Goal: Task Accomplishment & Management: Use online tool/utility

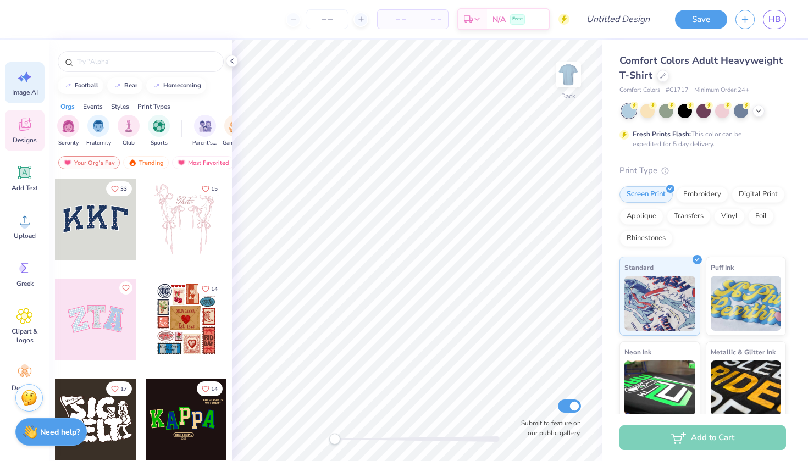
click at [21, 87] on div "Image AI" at bounding box center [25, 82] width 40 height 41
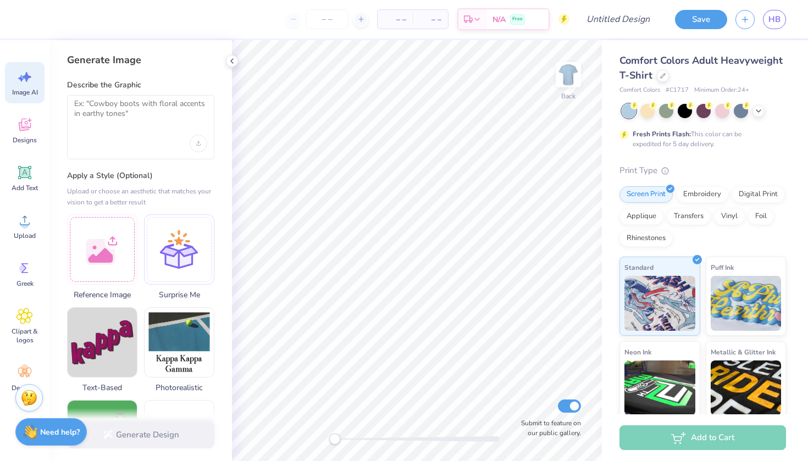
click at [142, 127] on div at bounding box center [140, 127] width 147 height 64
click at [129, 122] on textarea at bounding box center [140, 112] width 133 height 27
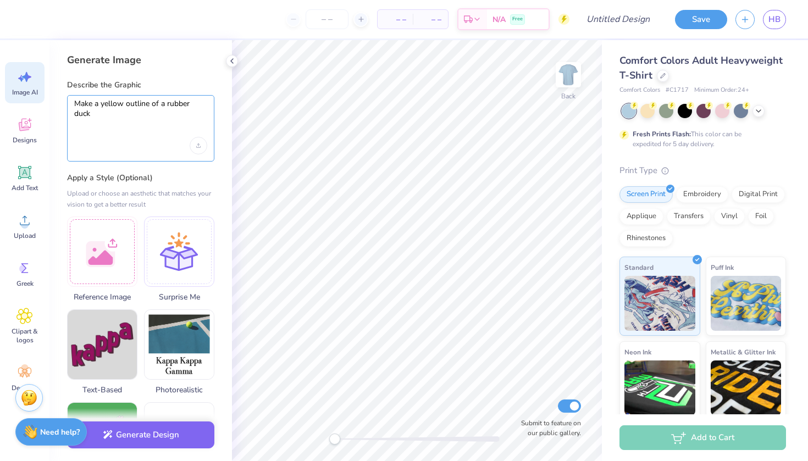
click at [109, 119] on textarea "Make a yellow outline of a rubber duck" at bounding box center [140, 114] width 133 height 30
type textarea "Make a yellow outline of a rubber duck"
click at [135, 437] on button "Generate Design" at bounding box center [140, 432] width 147 height 27
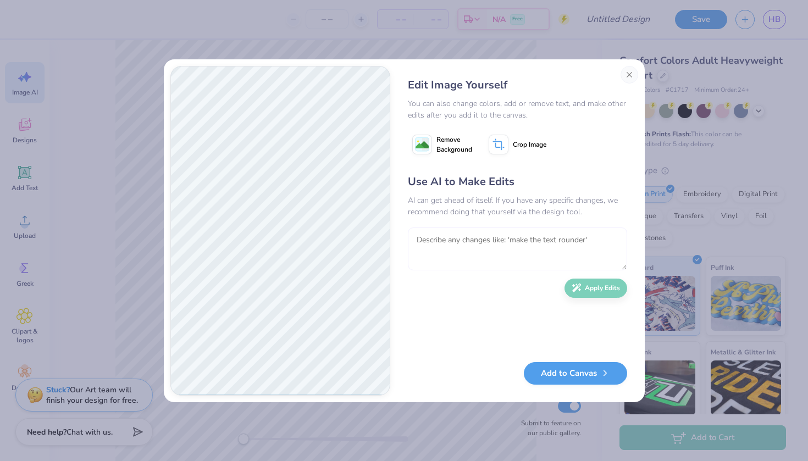
click at [526, 260] on textarea at bounding box center [517, 248] width 219 height 43
type textarea "get rid of the eye and wing and make it face toward the right"
click at [605, 287] on button "Apply Edits" at bounding box center [595, 285] width 63 height 19
click at [459, 245] on textarea at bounding box center [517, 248] width 219 height 43
type textarea "get rid of the orange inside the bill and turn the duck the other way"
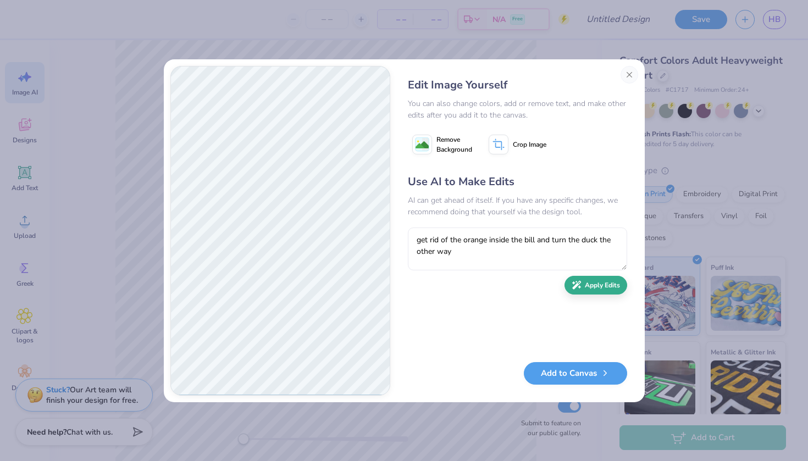
click at [600, 293] on button "Apply Edits" at bounding box center [595, 285] width 63 height 19
click at [498, 231] on textarea at bounding box center [517, 248] width 219 height 43
type textarea "Face the opposite way"
click at [586, 301] on div "Use AI to Make Edits AI can get ahead of itself. If you have any specific chang…" at bounding box center [517, 263] width 219 height 178
click at [582, 292] on button "Apply Edits" at bounding box center [595, 285] width 63 height 19
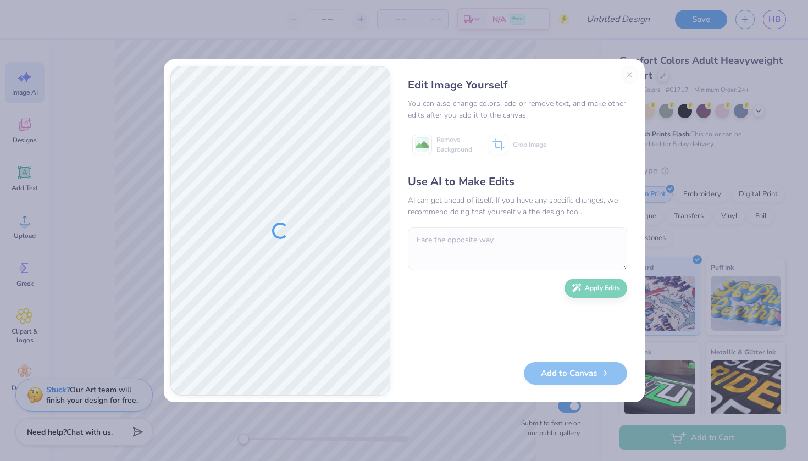
click at [575, 376] on div "Add to Canvas" at bounding box center [517, 373] width 219 height 23
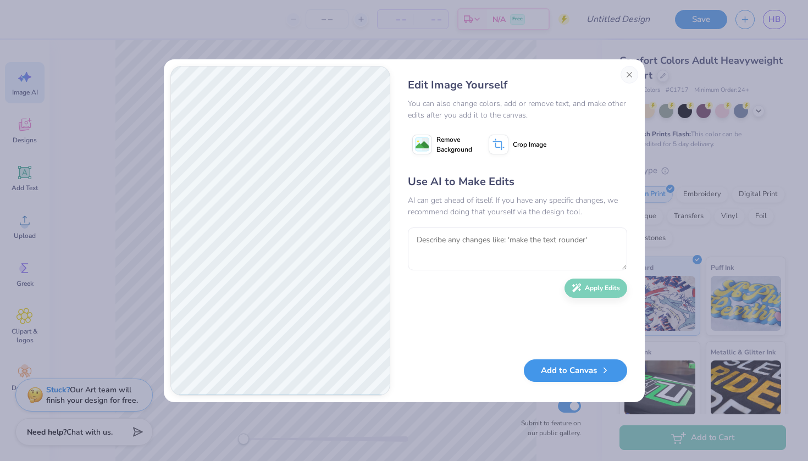
click at [571, 381] on button "Add to Canvas" at bounding box center [575, 370] width 103 height 23
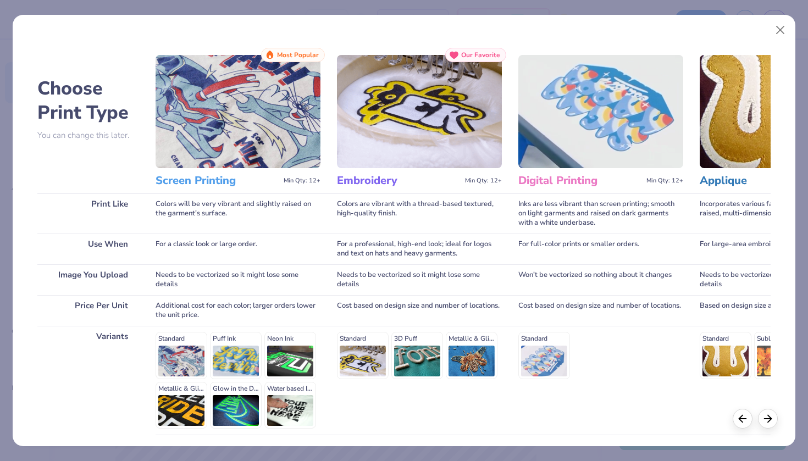
click at [361, 347] on div "Standard 3D Puff Metallic & Glitter" at bounding box center [419, 355] width 165 height 47
click at [375, 362] on div "Standard 3D Puff Metallic & Glitter" at bounding box center [419, 355] width 165 height 47
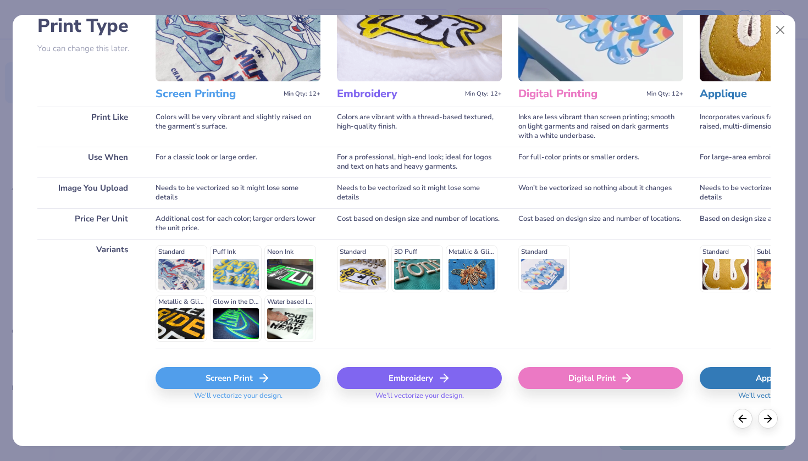
scroll to position [86, 0]
click at [401, 376] on div "Embroidery" at bounding box center [419, 379] width 165 height 22
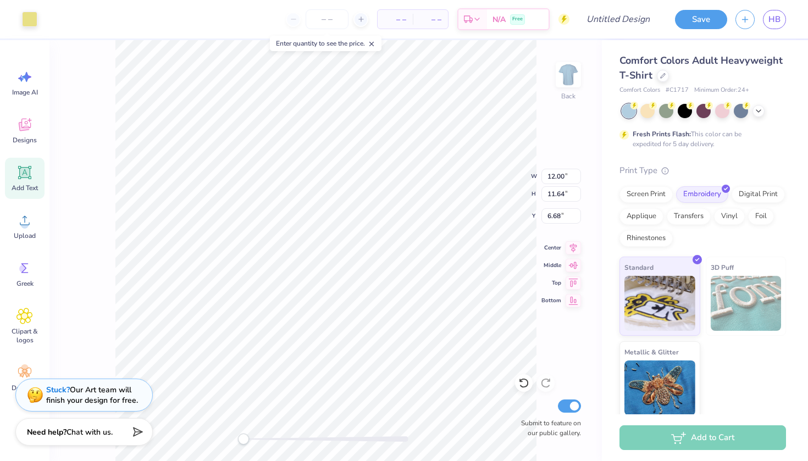
click at [24, 169] on icon at bounding box center [25, 173] width 10 height 10
type input "5.59"
type input "1.62"
type input "11.69"
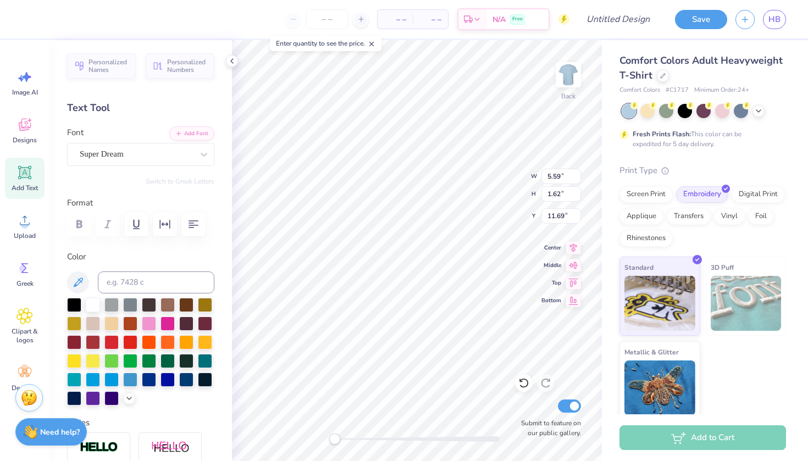
type textarea "T"
type textarea "ALPHA PHI OMEGA"
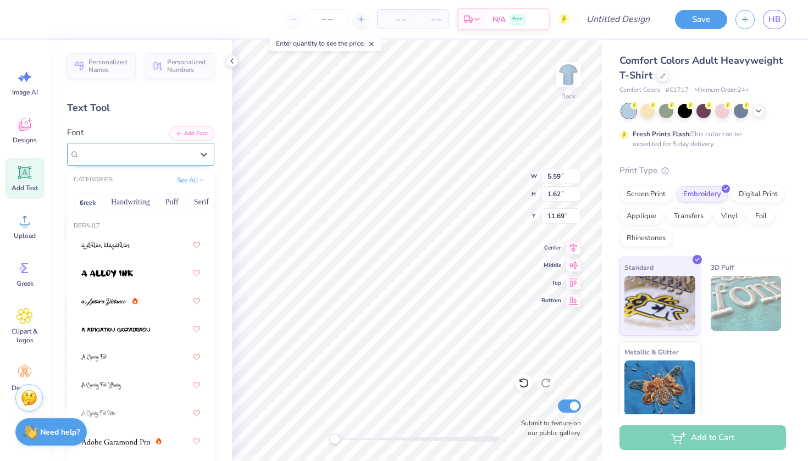
click at [182, 161] on div "Super Dream" at bounding box center [136, 154] width 115 height 17
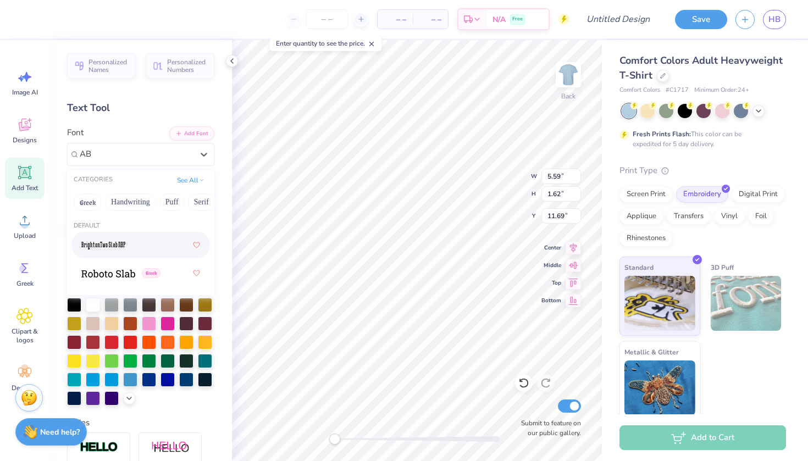
type input "A"
type input "a"
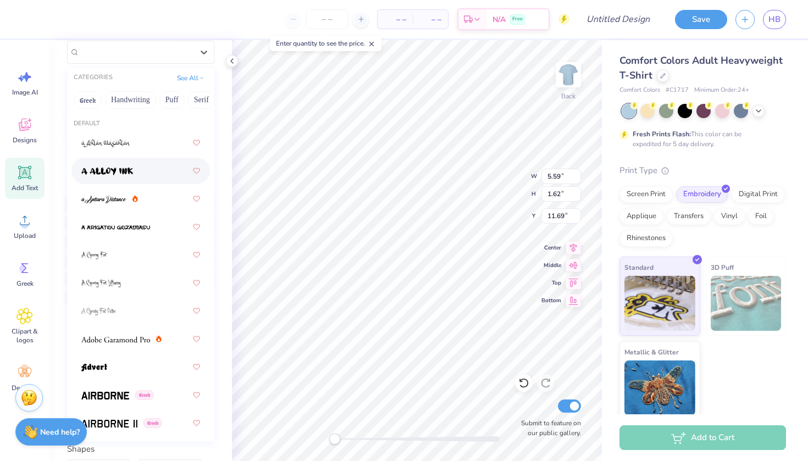
scroll to position [103, 0]
click at [104, 348] on div at bounding box center [140, 338] width 119 height 20
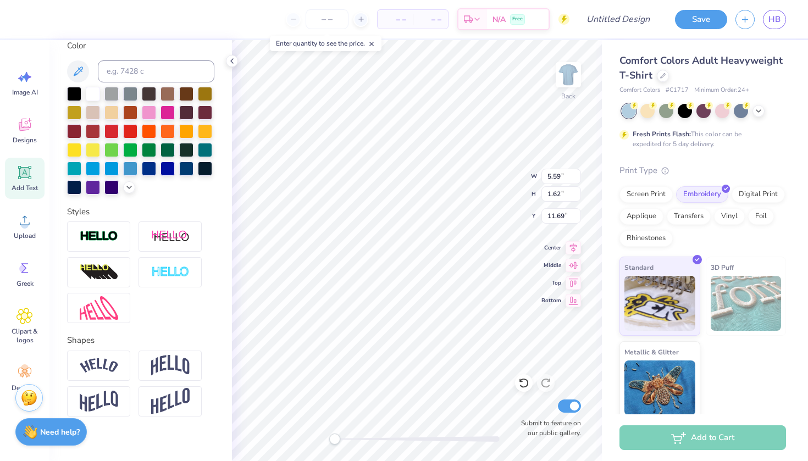
scroll to position [221, 0]
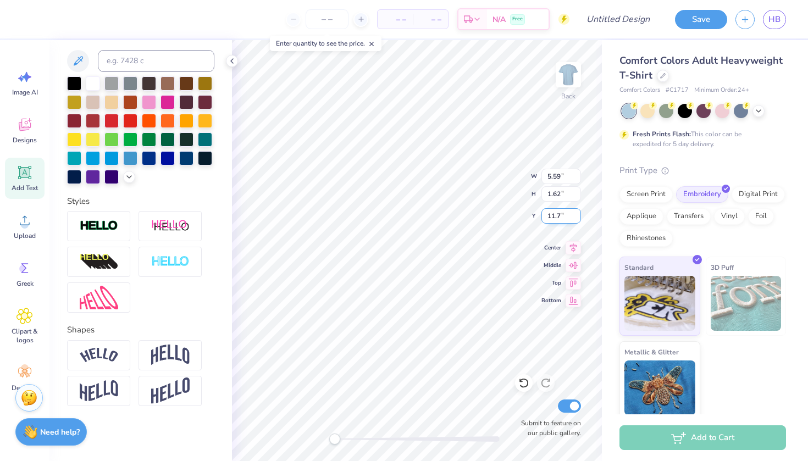
click at [578, 213] on input "11.7" at bounding box center [561, 215] width 40 height 15
click at [578, 213] on input "11.71" at bounding box center [561, 215] width 40 height 15
click at [576, 213] on input "11.72" at bounding box center [561, 215] width 40 height 15
click at [576, 213] on input "11.73" at bounding box center [561, 215] width 40 height 15
click at [576, 218] on input "11.72" at bounding box center [561, 215] width 40 height 15
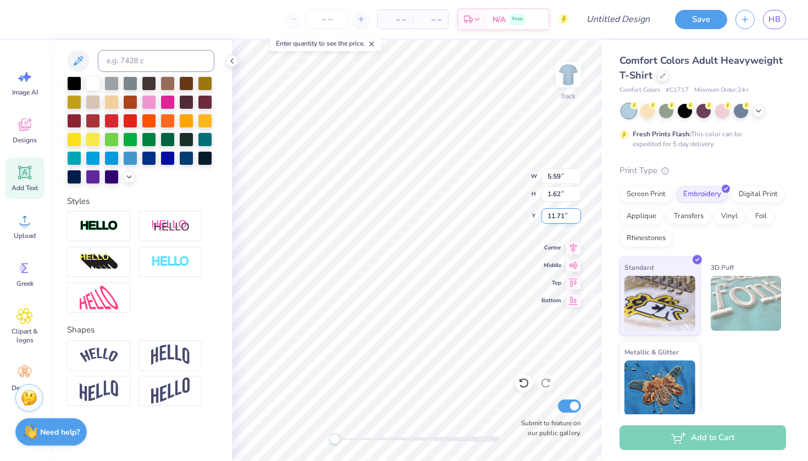
click at [576, 218] on input "11.71" at bounding box center [561, 215] width 40 height 15
click at [576, 218] on input "11.7" at bounding box center [561, 215] width 40 height 15
click at [576, 218] on input "11.69" at bounding box center [561, 215] width 40 height 15
click at [576, 218] on input "11.68" at bounding box center [561, 215] width 40 height 15
click at [576, 218] on input "11.67" at bounding box center [561, 215] width 40 height 15
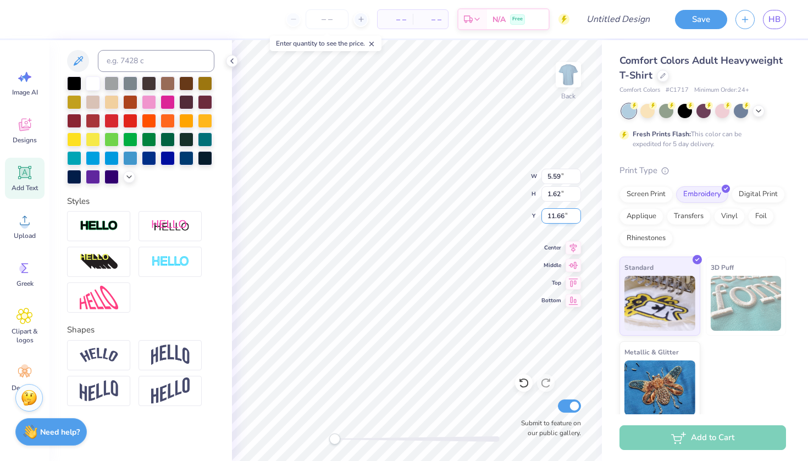
click at [576, 218] on input "11.66" at bounding box center [561, 215] width 40 height 15
click at [576, 218] on input "11.65" at bounding box center [561, 215] width 40 height 15
type input "11.64"
click at [576, 218] on input "11.64" at bounding box center [561, 215] width 40 height 15
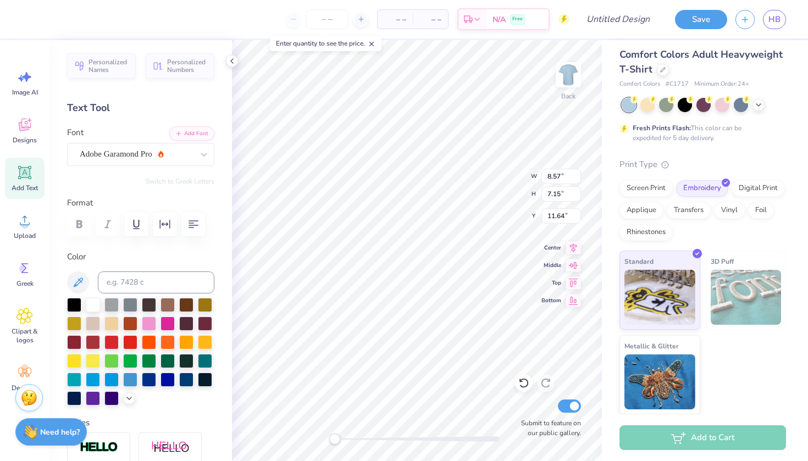
scroll to position [5, 0]
click at [577, 218] on input "11.63" at bounding box center [561, 215] width 40 height 15
click at [577, 218] on input "11.62" at bounding box center [561, 215] width 40 height 15
click at [577, 218] on input "11.61" at bounding box center [561, 215] width 40 height 15
click at [577, 218] on input "11.6" at bounding box center [561, 215] width 40 height 15
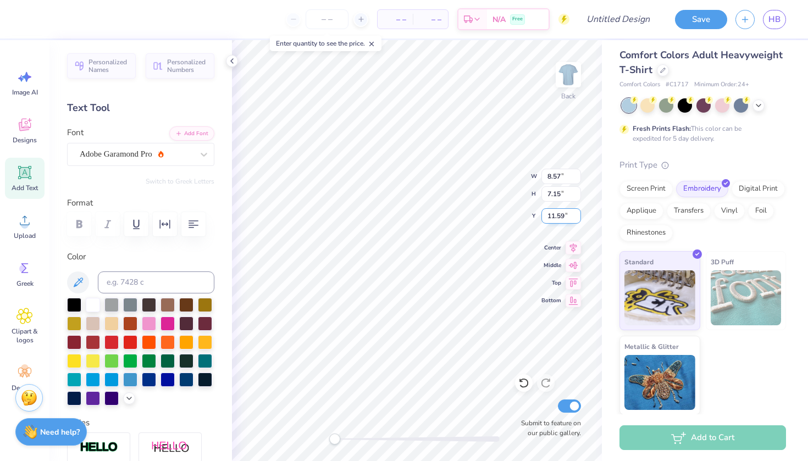
click at [577, 218] on input "11.59" at bounding box center [561, 215] width 40 height 15
click at [577, 218] on input "11.58" at bounding box center [561, 215] width 40 height 15
click at [577, 218] on input "11.57" at bounding box center [561, 215] width 40 height 15
click at [577, 218] on input "11.56" at bounding box center [561, 215] width 40 height 15
click at [577, 218] on input "11.55" at bounding box center [561, 215] width 40 height 15
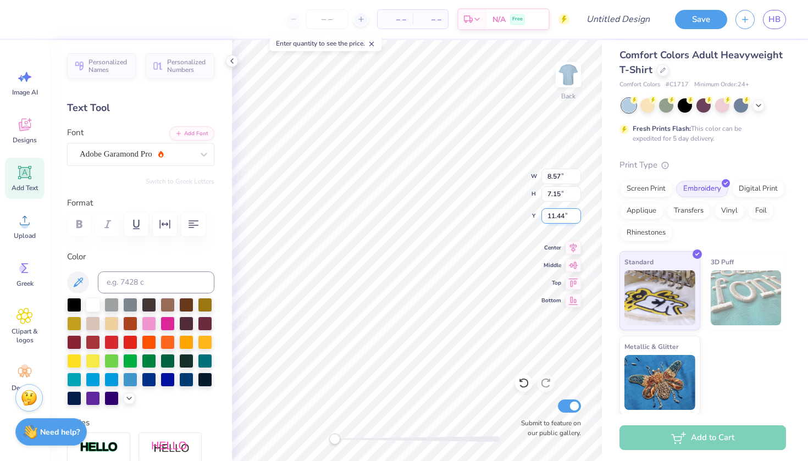
click at [576, 219] on input "11.44" at bounding box center [561, 215] width 40 height 15
click at [576, 219] on input "11.43" at bounding box center [561, 215] width 40 height 15
click at [576, 219] on input "11.42" at bounding box center [561, 215] width 40 height 15
click at [576, 219] on input "11.41" at bounding box center [561, 215] width 40 height 15
click at [576, 219] on input "11.4" at bounding box center [561, 215] width 40 height 15
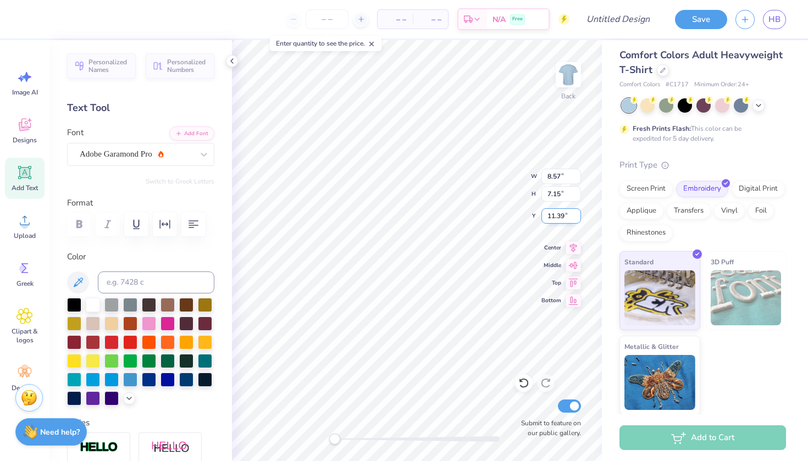
click at [576, 219] on input "11.39" at bounding box center [561, 215] width 40 height 15
click at [576, 219] on input "11.38" at bounding box center [561, 215] width 40 height 15
click at [576, 219] on input "11.37" at bounding box center [561, 215] width 40 height 15
click at [576, 219] on input "11.36" at bounding box center [561, 215] width 40 height 15
click at [576, 219] on input "11.35" at bounding box center [561, 215] width 40 height 15
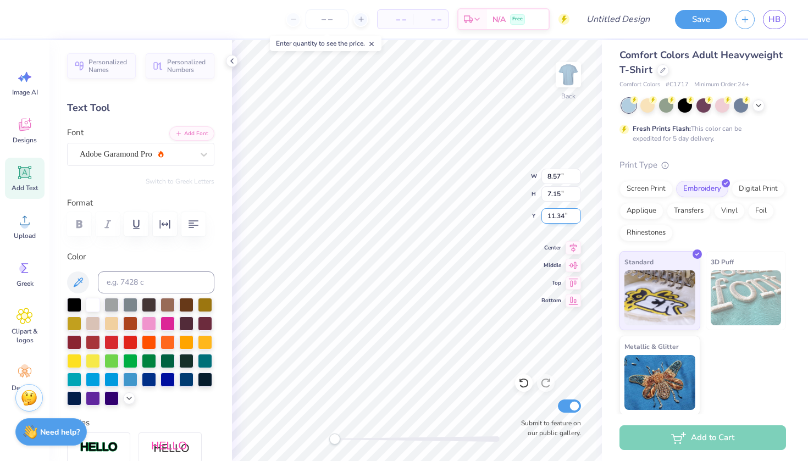
click at [576, 219] on input "11.34" at bounding box center [561, 215] width 40 height 15
click at [576, 219] on input "11.33" at bounding box center [561, 215] width 40 height 15
click at [576, 219] on input "11.32" at bounding box center [561, 215] width 40 height 15
type input "11.31"
click at [576, 219] on input "11.31" at bounding box center [561, 215] width 40 height 15
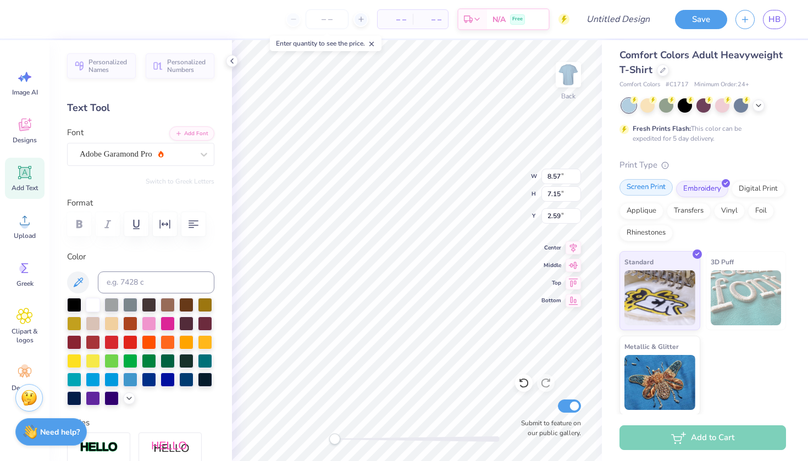
click at [657, 191] on div "Screen Print" at bounding box center [645, 187] width 53 height 16
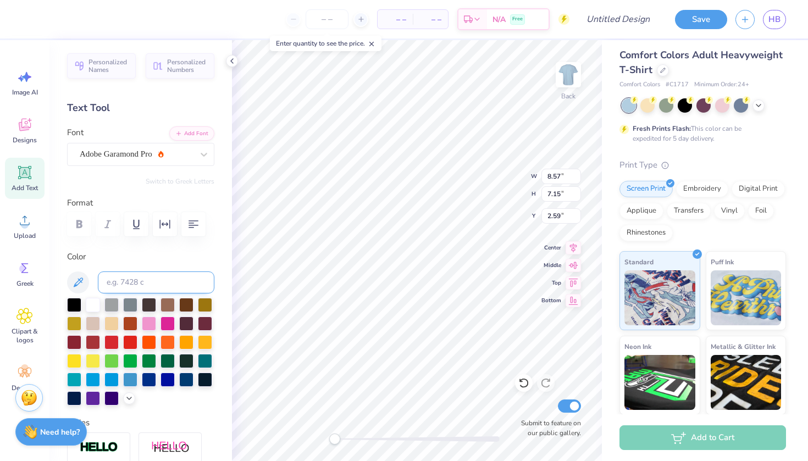
scroll to position [0, 0]
click at [574, 251] on icon at bounding box center [572, 246] width 15 height 13
click at [185, 227] on button "button" at bounding box center [193, 224] width 24 height 24
click at [165, 221] on icon "button" at bounding box center [164, 224] width 13 height 13
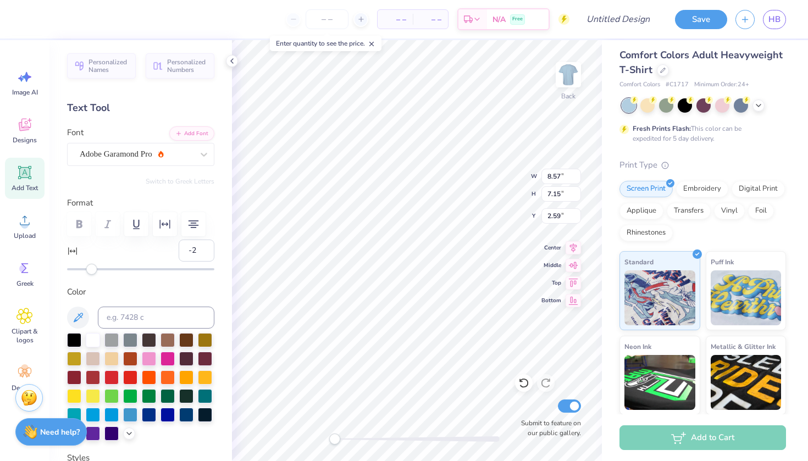
type input "-3"
click at [88, 270] on div "Accessibility label" at bounding box center [87, 269] width 11 height 11
type input "6"
drag, startPoint x: 88, startPoint y: 270, endPoint x: 99, endPoint y: 270, distance: 11.6
click at [99, 270] on div "Accessibility label" at bounding box center [101, 269] width 11 height 11
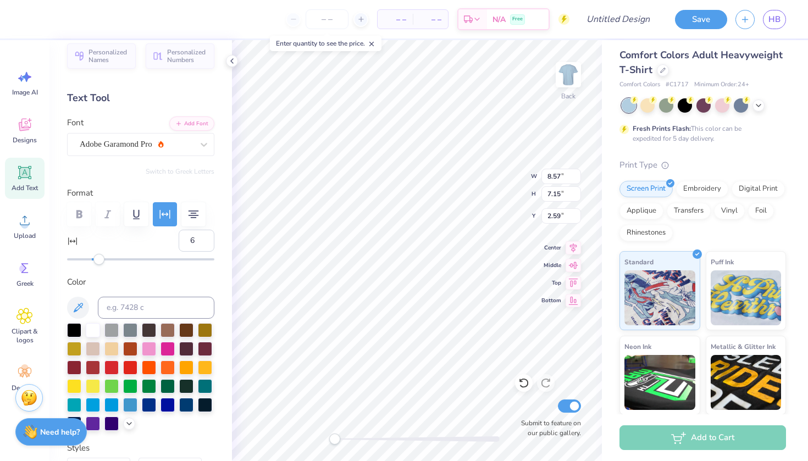
scroll to position [10, 0]
type input "97"
drag, startPoint x: 98, startPoint y: 257, endPoint x: 209, endPoint y: 267, distance: 111.5
click at [209, 267] on div "Personalized Names Personalized Numbers Text Tool Add Font Font Adobe Garamond …" at bounding box center [140, 250] width 182 height 421
drag, startPoint x: 210, startPoint y: 264, endPoint x: 99, endPoint y: 268, distance: 111.0
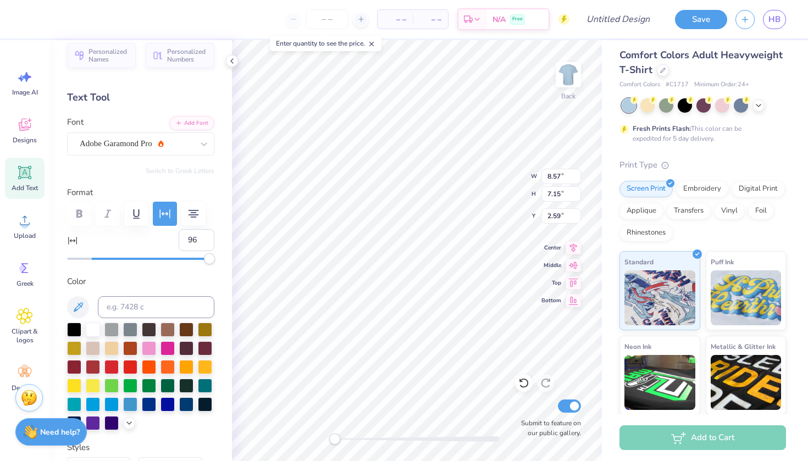
click at [99, 268] on div "Personalized Names Personalized Numbers Text Tool Add Font Font Adobe Garamond …" at bounding box center [140, 250] width 182 height 421
type input "-2"
drag, startPoint x: 208, startPoint y: 259, endPoint x: 90, endPoint y: 257, distance: 118.7
click at [90, 257] on div "Accessibility label" at bounding box center [89, 258] width 11 height 11
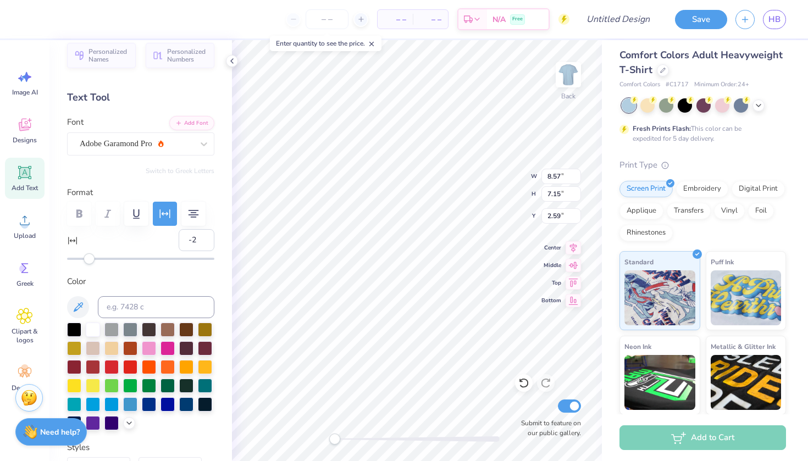
click at [90, 257] on div "Accessibility label" at bounding box center [89, 258] width 11 height 11
type input "3.66"
type input "3.55"
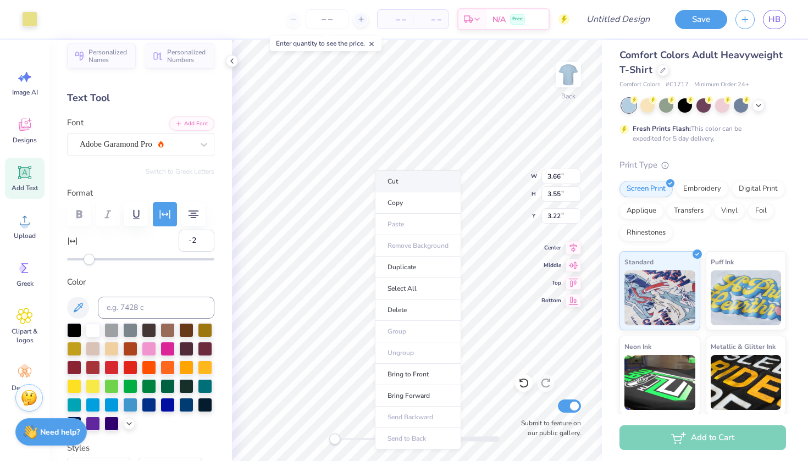
click at [390, 173] on li "Cut" at bounding box center [418, 181] width 86 height 22
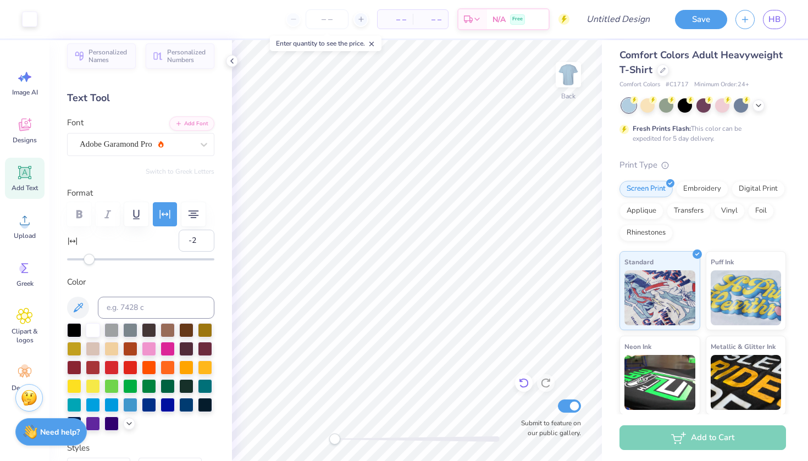
click at [526, 381] on icon at bounding box center [523, 382] width 11 height 11
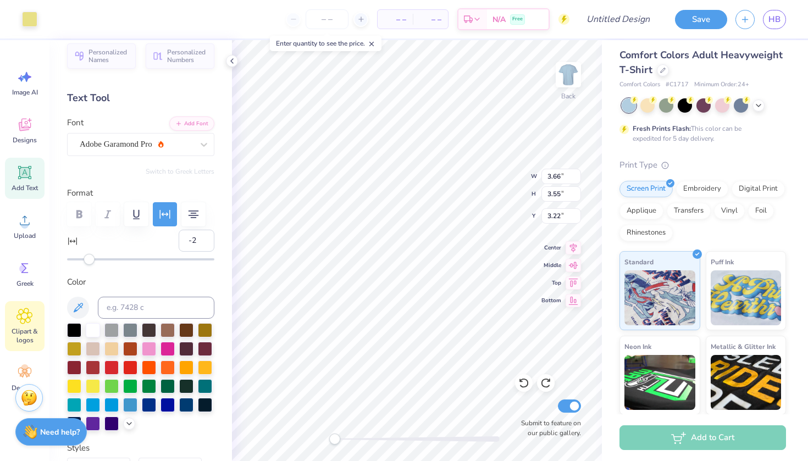
click at [24, 315] on icon at bounding box center [24, 316] width 7 height 7
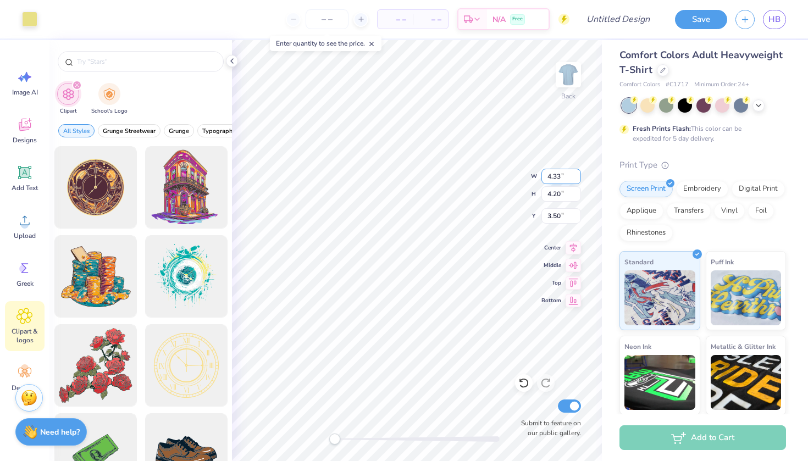
click at [544, 180] on input "4.33" at bounding box center [561, 176] width 40 height 15
type input "-4.33"
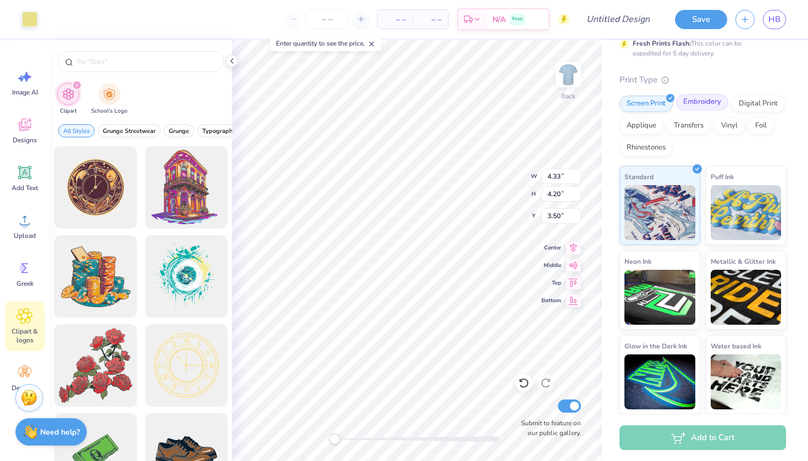
scroll to position [90, 0]
click at [232, 60] on icon at bounding box center [231, 61] width 9 height 9
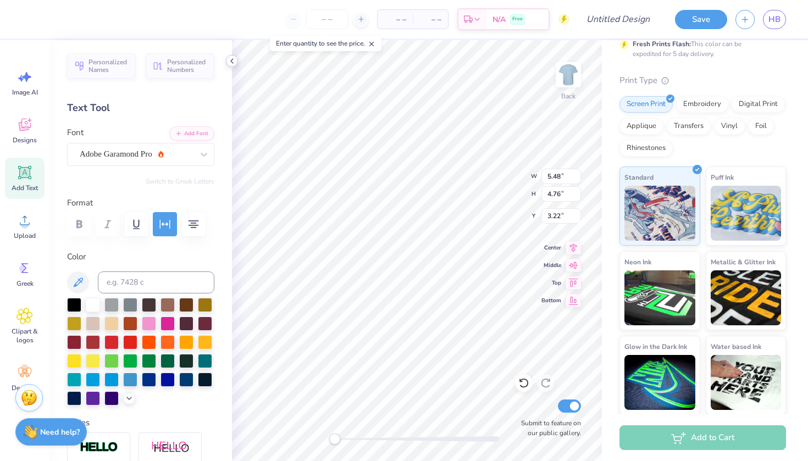
type input "4.33"
type input "4.20"
type input "3.50"
type input "5.48"
type input "4.76"
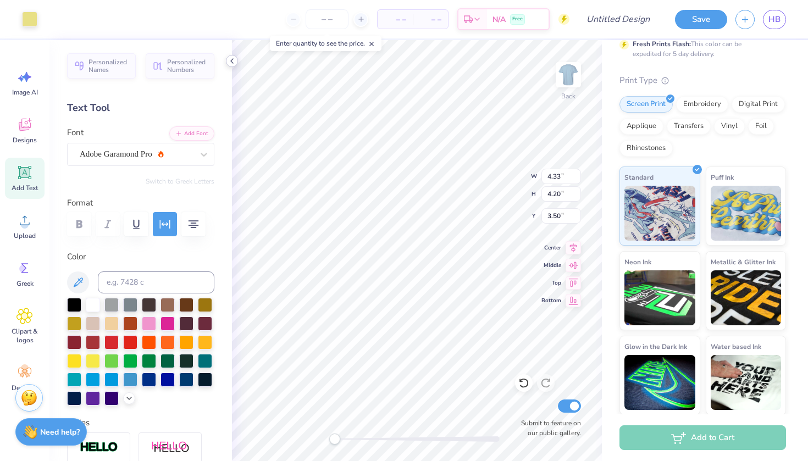
type input "3.22"
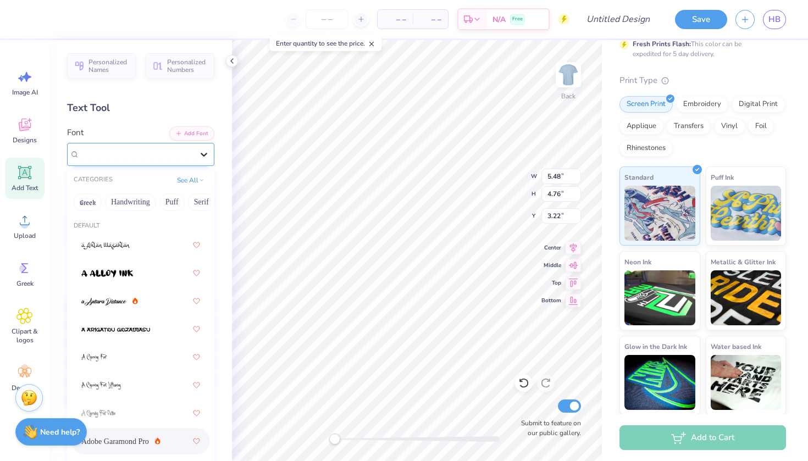
click at [207, 159] on icon at bounding box center [203, 154] width 11 height 11
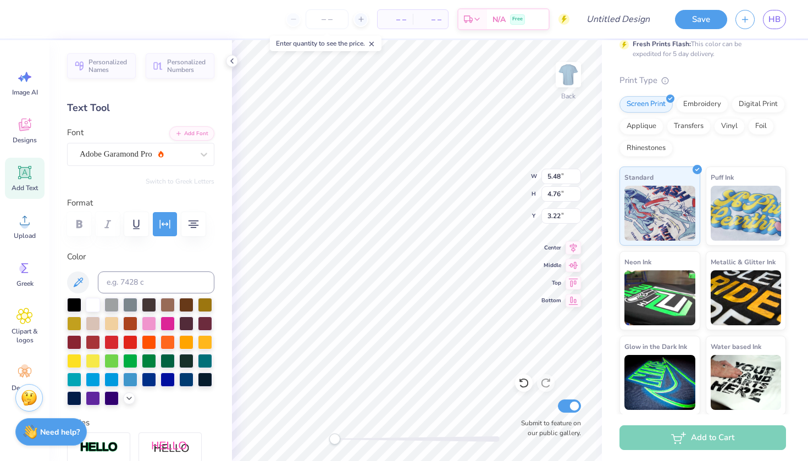
click at [170, 114] on div "Text Tool" at bounding box center [140, 108] width 147 height 15
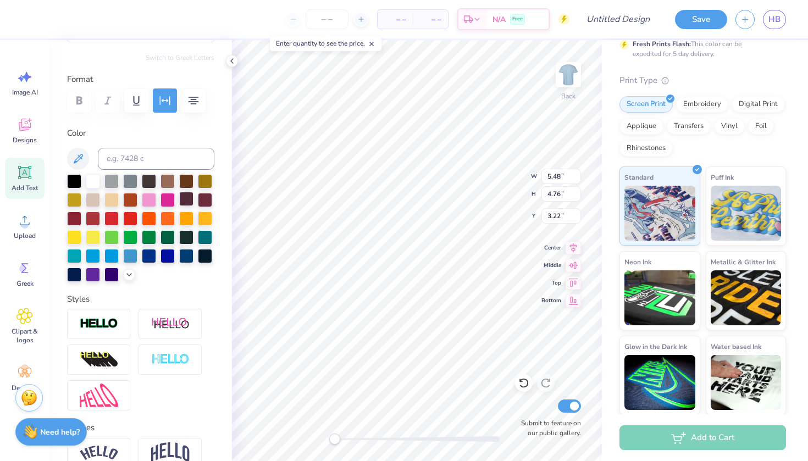
scroll to position [107, 0]
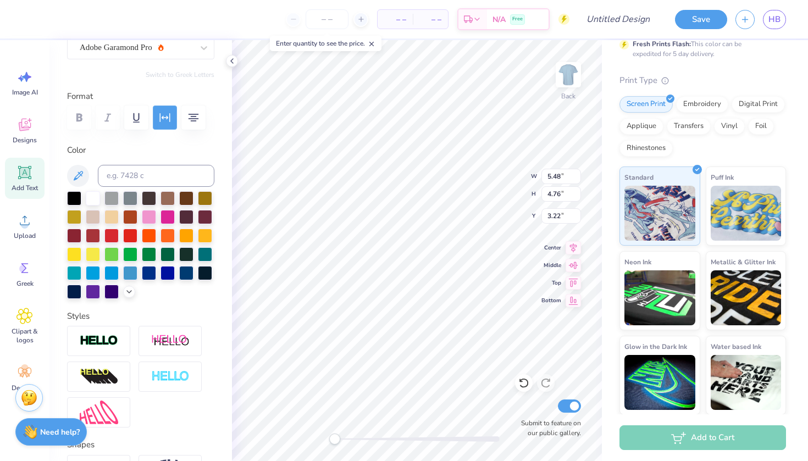
click at [173, 115] on button "button" at bounding box center [165, 117] width 24 height 24
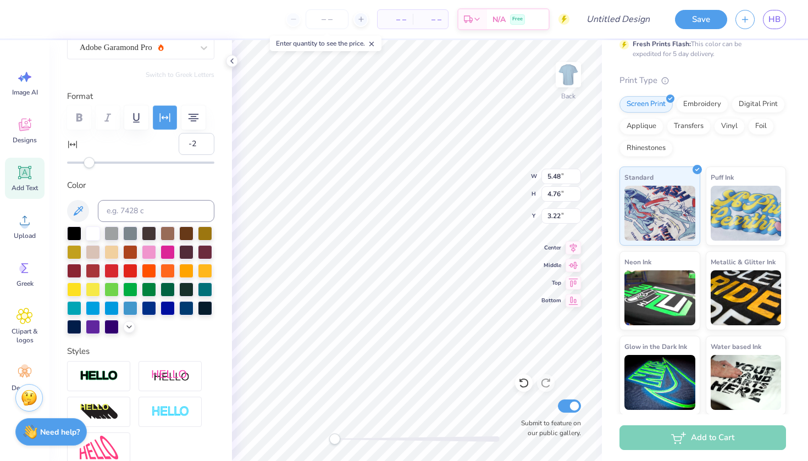
click at [170, 115] on icon "button" at bounding box center [164, 117] width 13 height 13
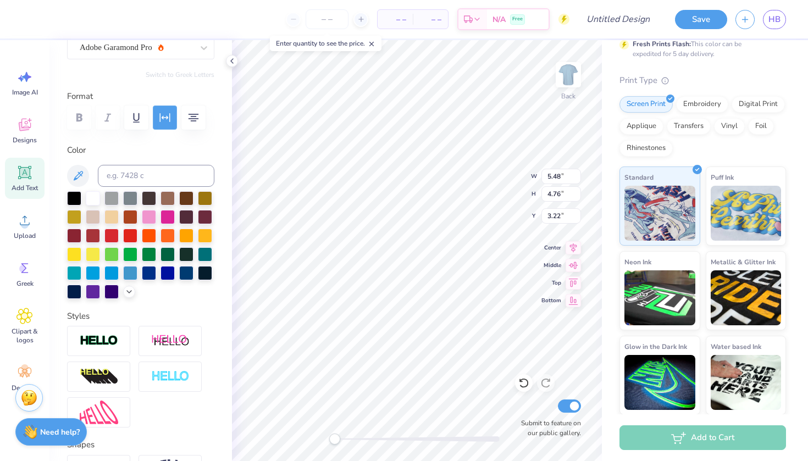
click at [170, 115] on icon "button" at bounding box center [164, 117] width 13 height 13
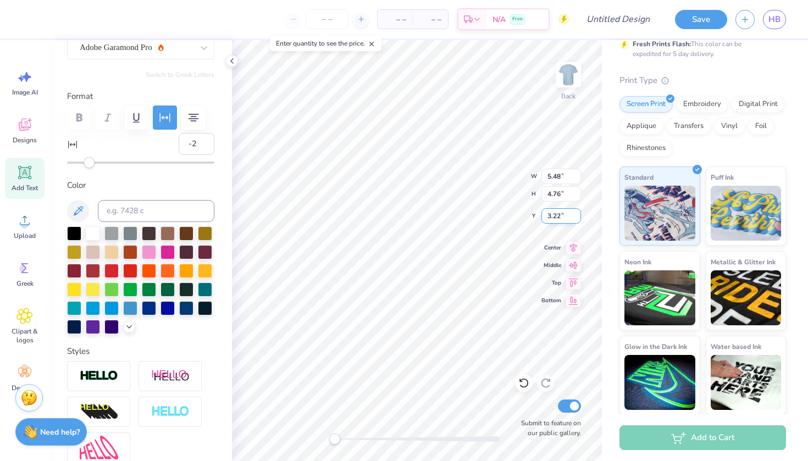
scroll to position [1, 1]
type input "5.48"
type input "4.76"
type input "3.22"
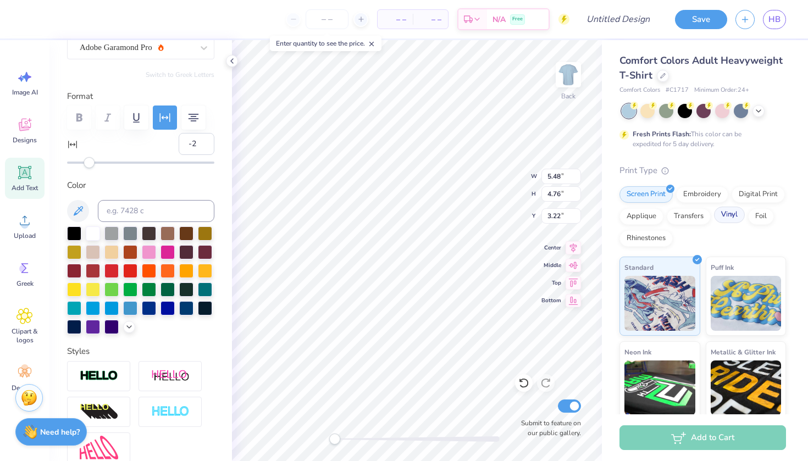
scroll to position [0, 0]
click at [577, 198] on input "4.76" at bounding box center [561, 193] width 40 height 15
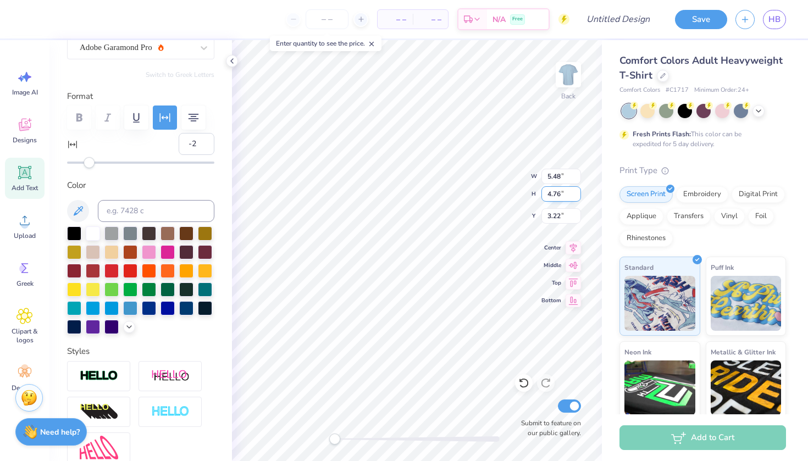
click at [577, 198] on input "4.76" at bounding box center [561, 193] width 40 height 15
click at [576, 191] on input "4.77" at bounding box center [561, 193] width 40 height 15
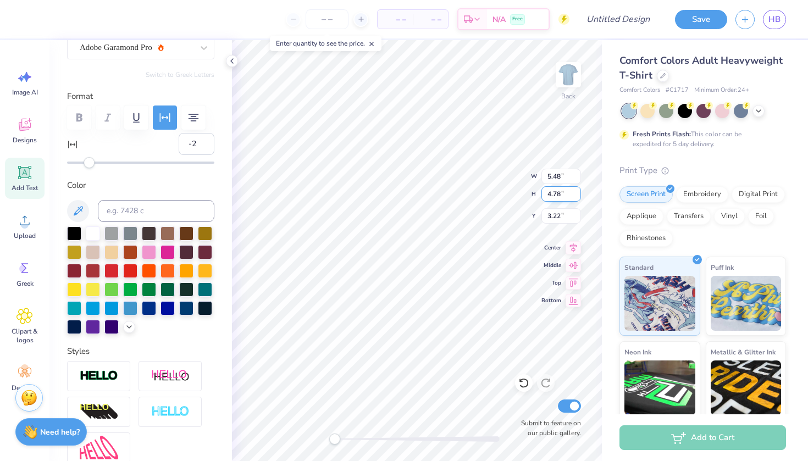
click at [576, 191] on input "4.78" at bounding box center [561, 193] width 40 height 15
click at [576, 191] on input "4.79" at bounding box center [561, 193] width 40 height 15
click at [576, 191] on input "4.8" at bounding box center [561, 193] width 40 height 15
click at [576, 191] on input "4.81" at bounding box center [561, 193] width 40 height 15
click at [576, 191] on input "4.82" at bounding box center [561, 193] width 40 height 15
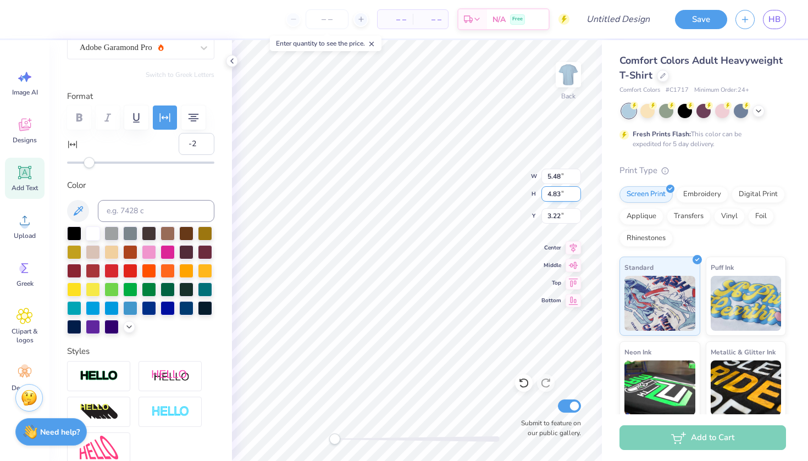
click at [576, 191] on input "4.83" at bounding box center [561, 193] width 40 height 15
click at [576, 191] on input "4.84" at bounding box center [561, 193] width 40 height 15
click at [576, 191] on input "4.85" at bounding box center [561, 193] width 40 height 15
click at [576, 191] on input "4.86" at bounding box center [561, 193] width 40 height 15
click at [576, 191] on input "4.87" at bounding box center [561, 193] width 40 height 15
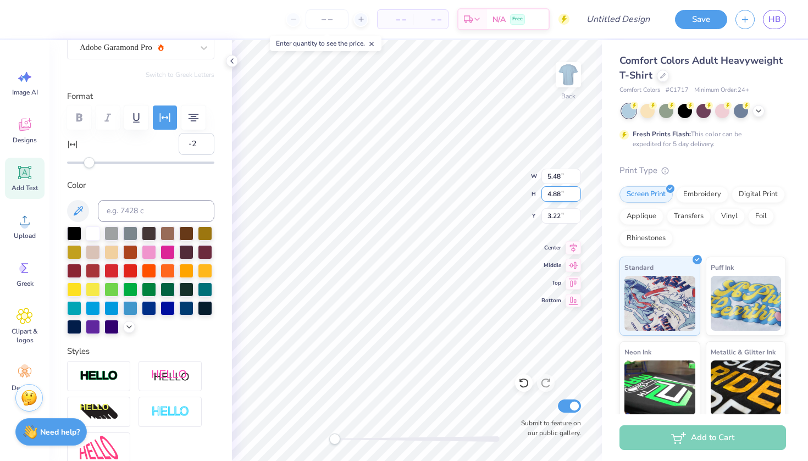
click at [576, 191] on input "4.88" at bounding box center [561, 193] width 40 height 15
click at [576, 191] on input "4.89" at bounding box center [561, 193] width 40 height 15
click at [576, 191] on input "4.9" at bounding box center [561, 193] width 40 height 15
click at [576, 191] on input "4.91" at bounding box center [561, 193] width 40 height 15
click at [576, 191] on input "4.92" at bounding box center [561, 193] width 40 height 15
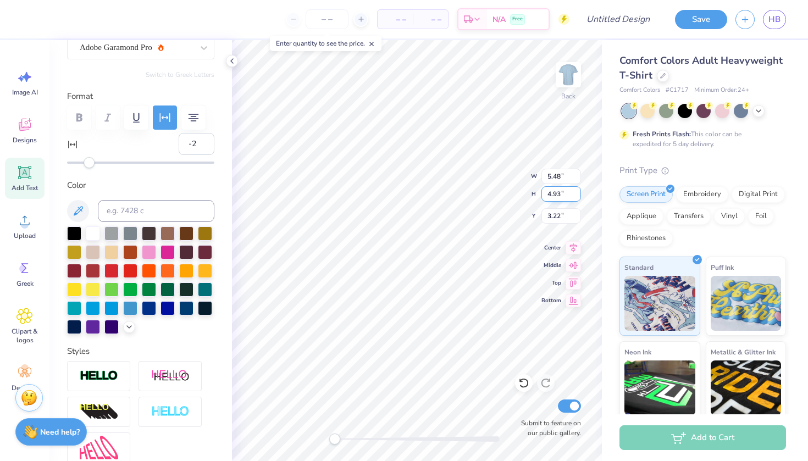
click at [576, 191] on input "4.93" at bounding box center [561, 193] width 40 height 15
click at [576, 191] on input "4.94" at bounding box center [561, 193] width 40 height 15
click at [576, 191] on input "4.95" at bounding box center [561, 193] width 40 height 15
click at [576, 191] on input "4.96" at bounding box center [561, 193] width 40 height 15
click at [576, 191] on input "4.97" at bounding box center [561, 193] width 40 height 15
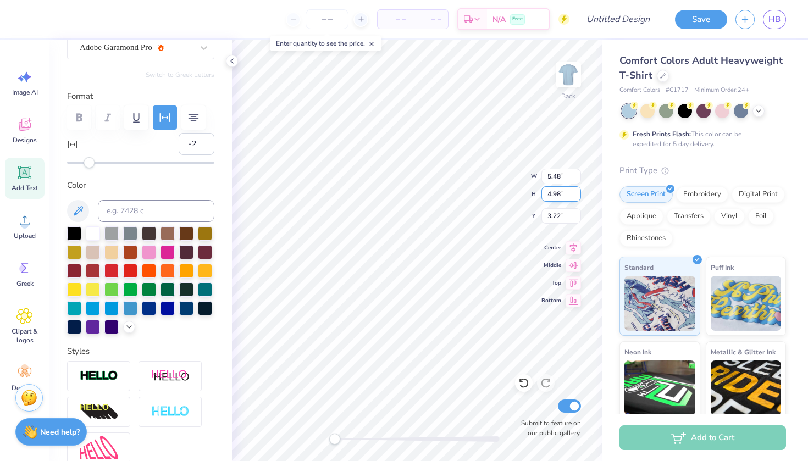
click at [576, 191] on input "4.98" at bounding box center [561, 193] width 40 height 15
click at [576, 191] on input "4.99" at bounding box center [561, 193] width 40 height 15
type input "5"
click at [576, 191] on input "5" at bounding box center [561, 193] width 40 height 15
click at [559, 198] on input "4.76" at bounding box center [561, 193] width 40 height 15
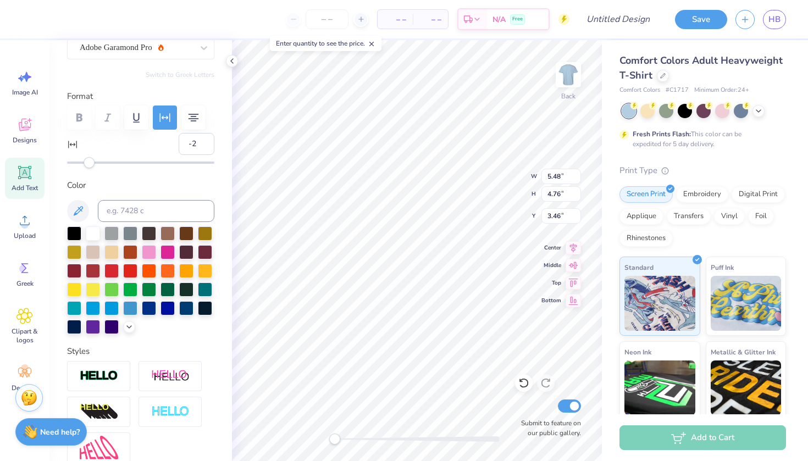
scroll to position [1, 1]
type textarea "ALPHA"
type input "7.14"
type textarea "A"
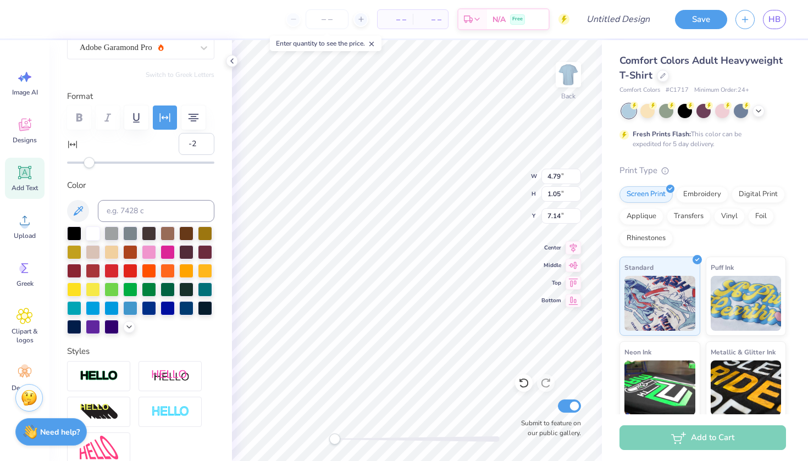
type textarea "PHI"
type input "2.41"
type input "1.03"
type input "7.15"
type input "4.79"
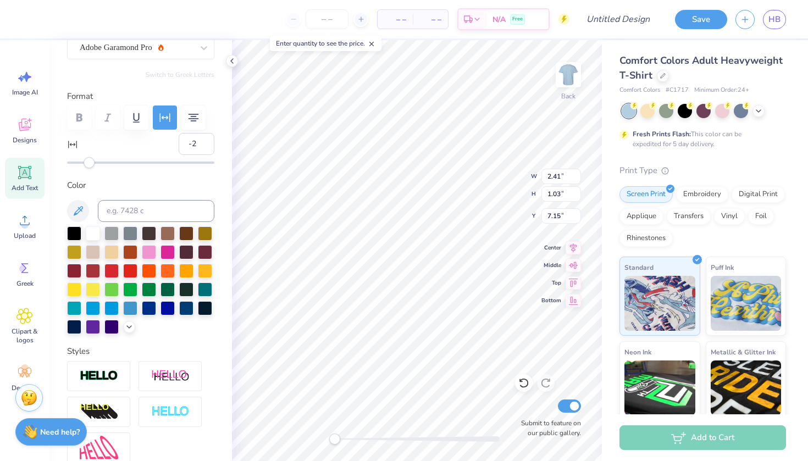
type input "1.05"
type input "9.01"
type textarea "A"
type textarea "OMEGA"
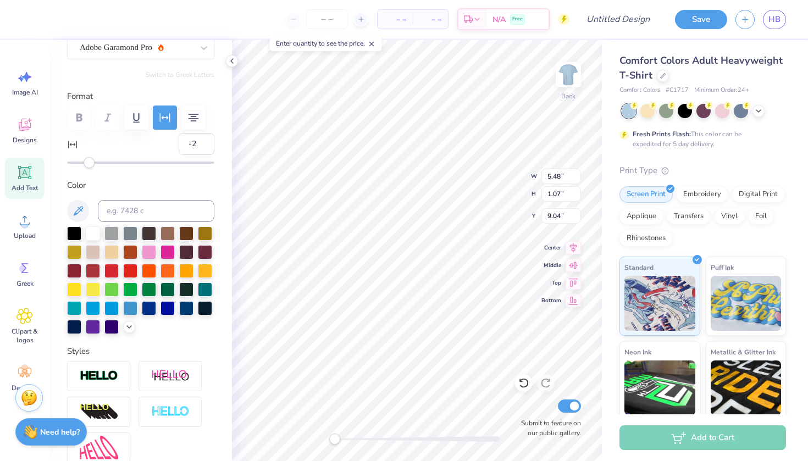
type input "4.79"
type input "1.05"
type input "3.96"
type input "5.48"
type input "1.07"
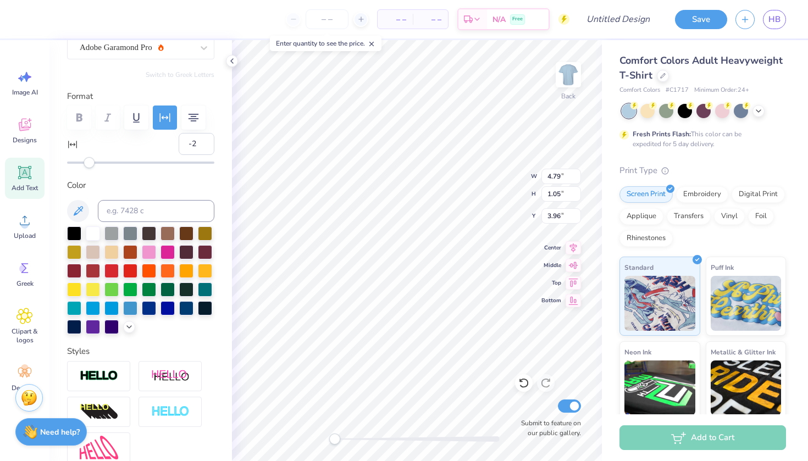
type input "6.58"
type input "4.79"
type input "1.05"
type input "3.96"
type input "4.88"
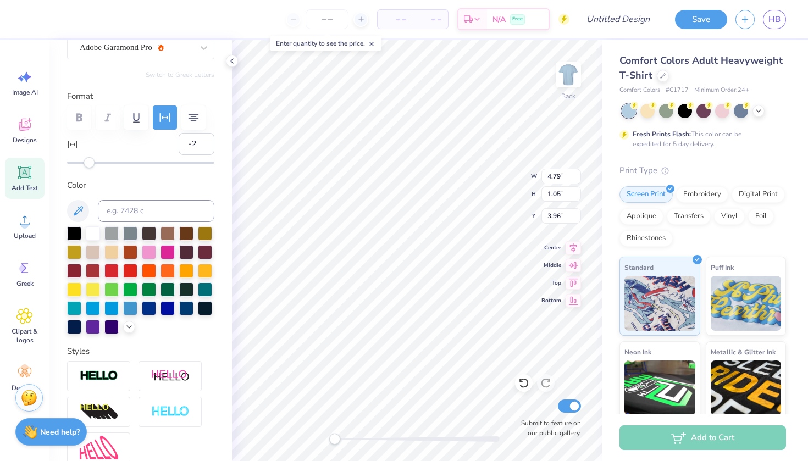
type input "3.46"
type input "7.40"
type input "4.54"
type input "3.01"
type input "7.40"
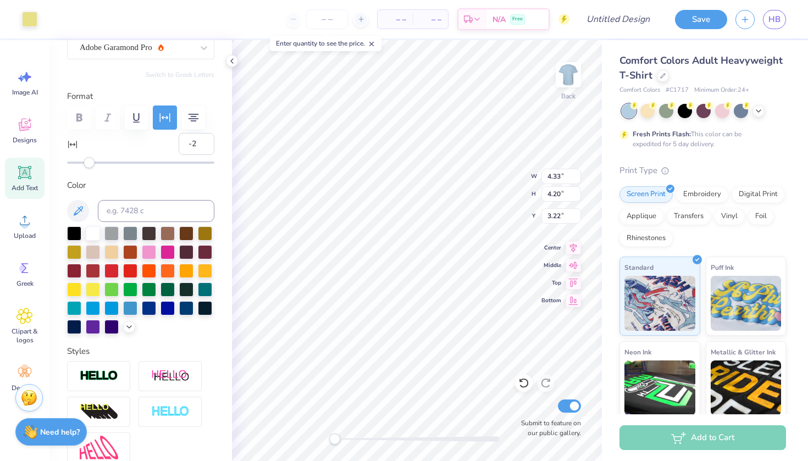
type input "1.44"
type input "6.12"
type input "3.65"
type input "1.56"
type input "4.69"
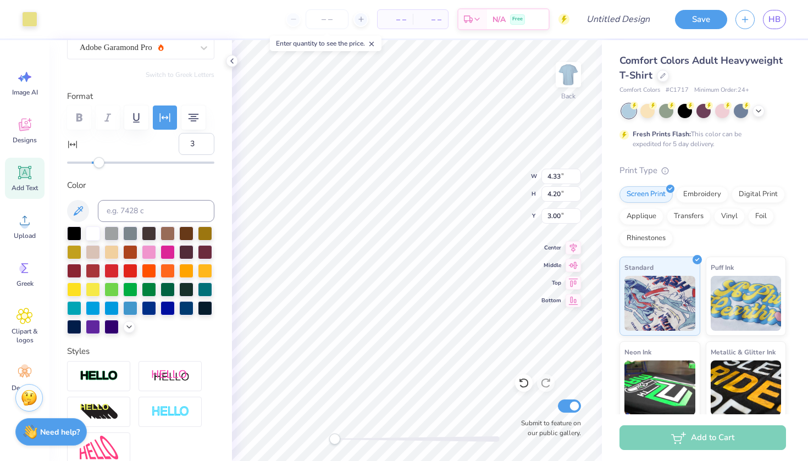
type input "2"
drag, startPoint x: 88, startPoint y: 162, endPoint x: 94, endPoint y: 168, distance: 8.2
click at [94, 168] on div "Personalized Names Personalized Numbers Text Tool Add Font Font Adobe Garamond …" at bounding box center [140, 250] width 182 height 421
type input "0"
click at [91, 160] on div "Accessibility label" at bounding box center [93, 162] width 11 height 11
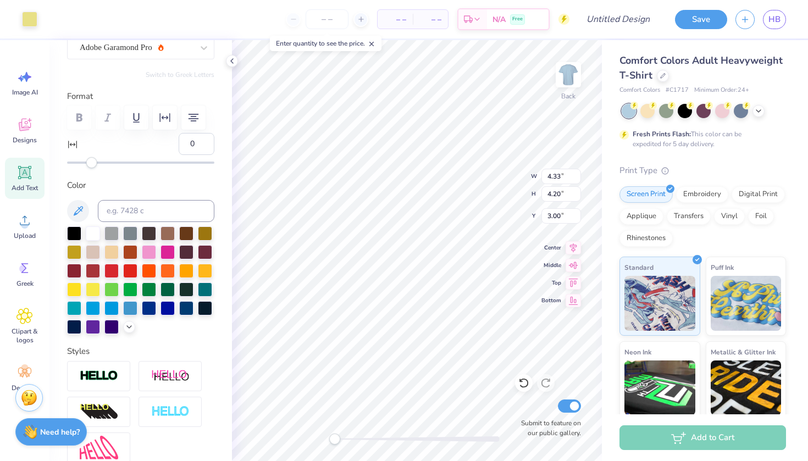
click at [91, 160] on div "Accessibility label" at bounding box center [91, 162] width 11 height 11
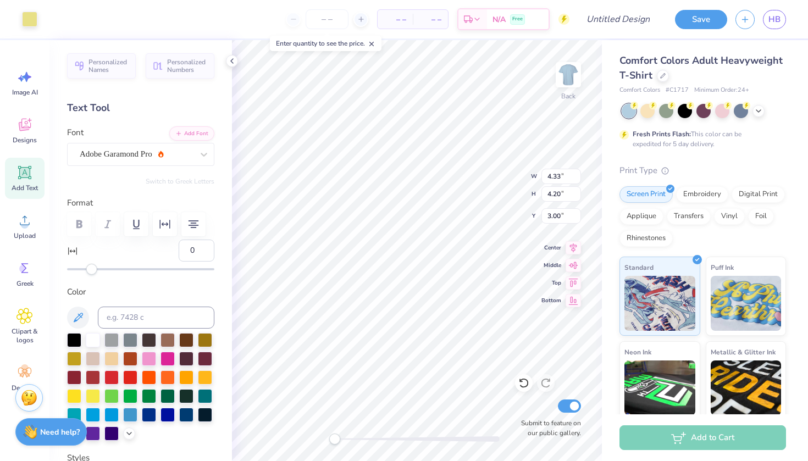
scroll to position [0, 0]
click at [26, 134] on div "Designs" at bounding box center [25, 130] width 40 height 41
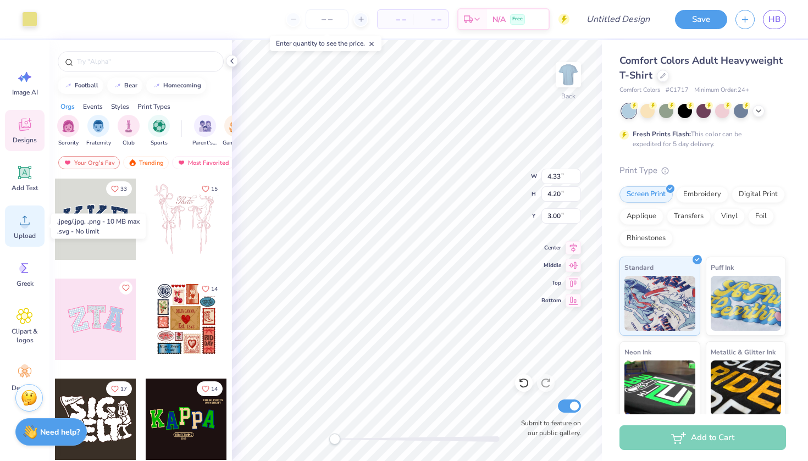
click at [23, 210] on div "Upload" at bounding box center [25, 225] width 40 height 41
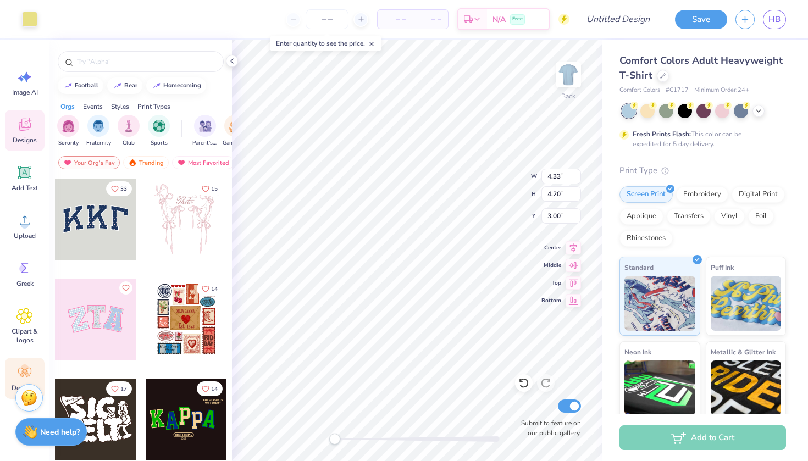
click at [19, 379] on icon at bounding box center [24, 372] width 16 height 16
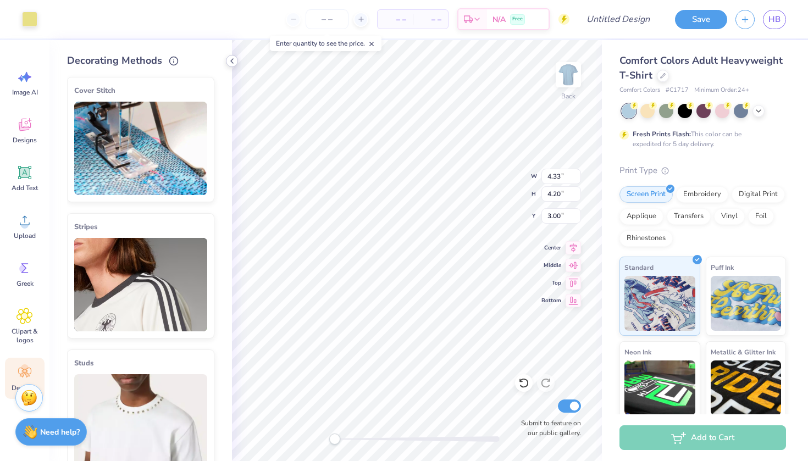
click at [229, 59] on icon at bounding box center [231, 61] width 9 height 9
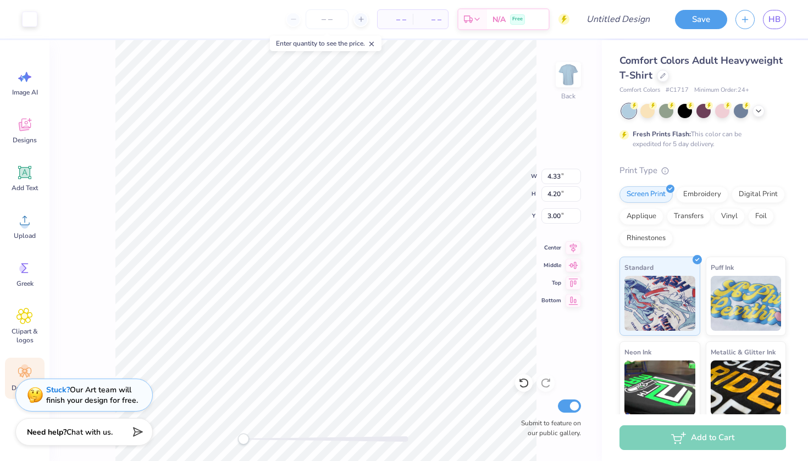
type input "7.26"
type input "1.59"
type input "3.01"
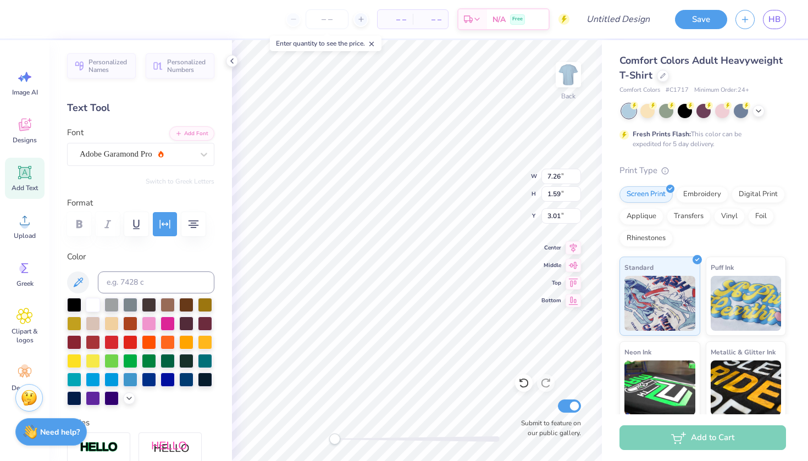
type input "4.33"
type input "4.20"
type input "3.00"
type input "7.26"
type input "1.59"
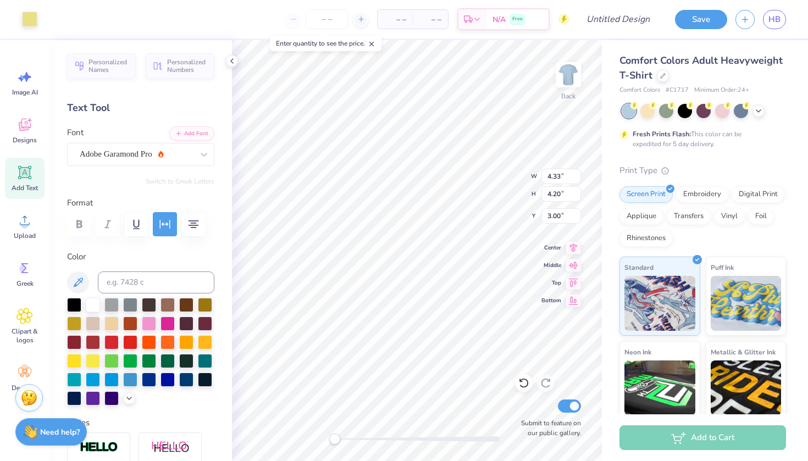
type input "3.01"
click at [229, 60] on icon at bounding box center [231, 61] width 9 height 9
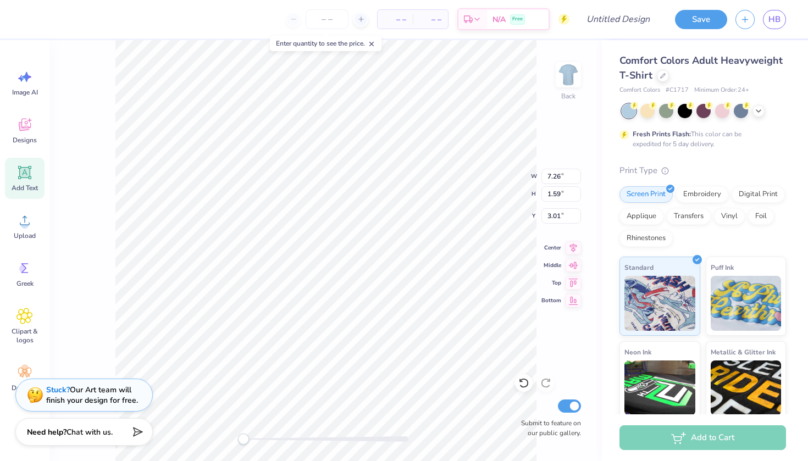
type input "4.33"
type input "4.20"
type input "3.00"
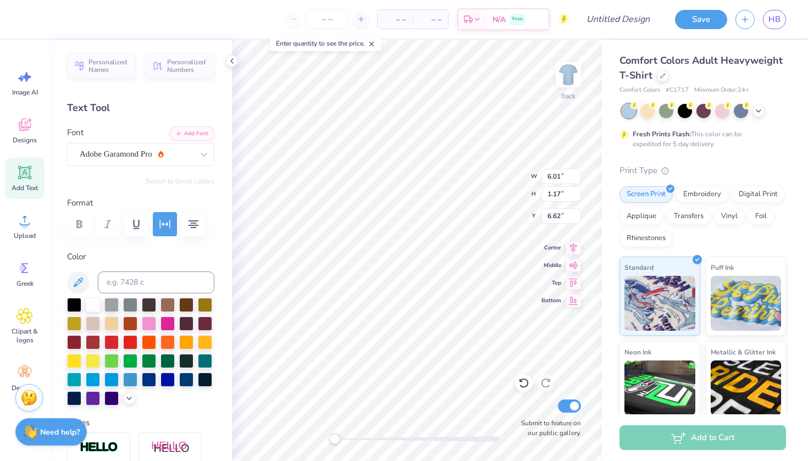
type input "3.74"
type input "1.56"
type input "4.93"
type input "4.33"
type input "4.20"
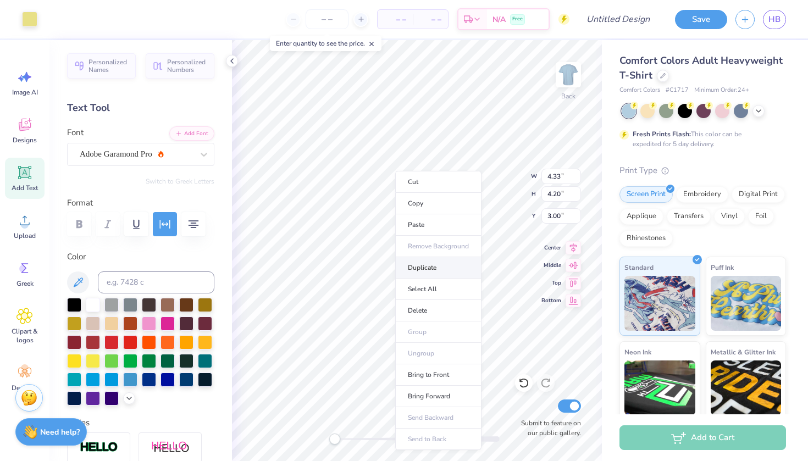
click at [425, 265] on li "Duplicate" at bounding box center [438, 267] width 86 height 21
type input "4.00"
click at [573, 303] on icon at bounding box center [572, 298] width 15 height 13
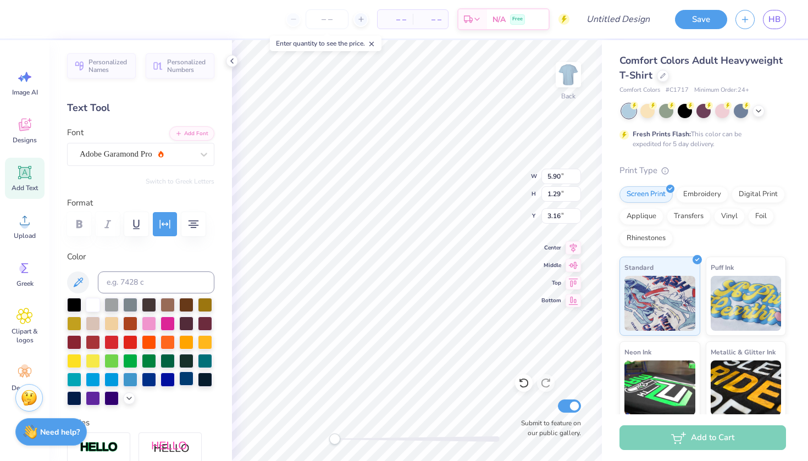
click at [184, 379] on div at bounding box center [186, 378] width 14 height 14
click at [193, 396] on div at bounding box center [140, 352] width 147 height 108
click at [128, 397] on icon at bounding box center [129, 397] width 9 height 9
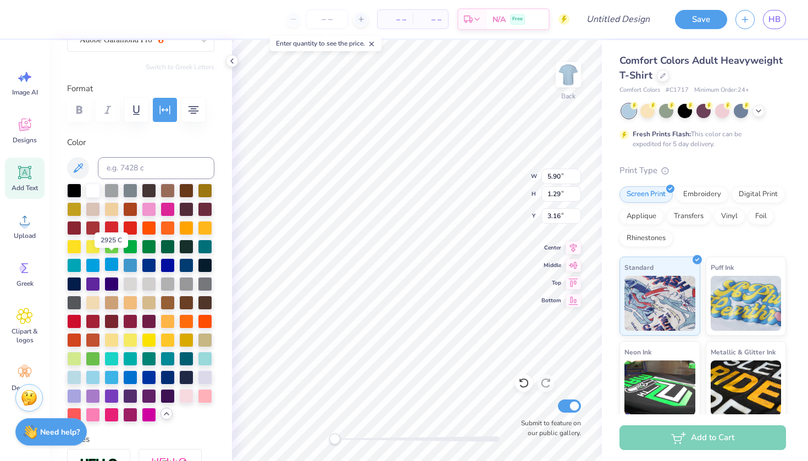
scroll to position [112, 0]
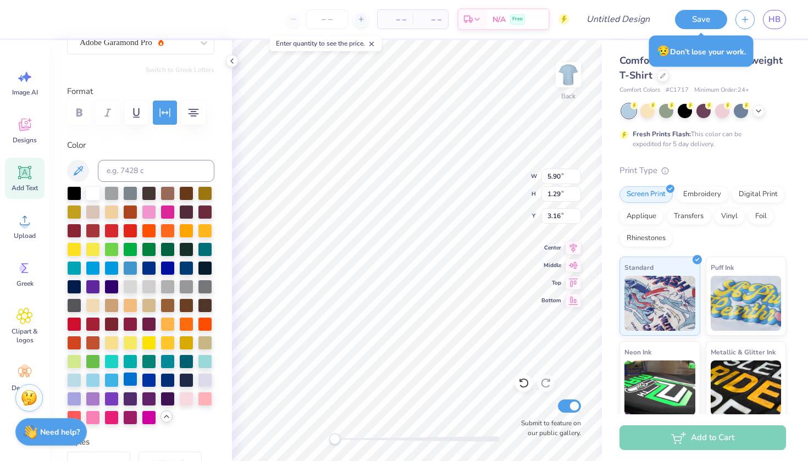
click at [125, 381] on div at bounding box center [130, 379] width 14 height 14
click at [112, 382] on div at bounding box center [111, 379] width 14 height 14
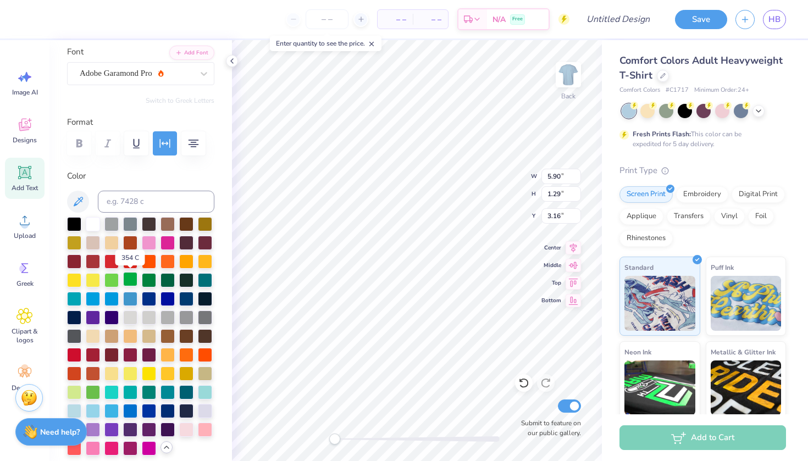
scroll to position [81, 0]
click at [181, 297] on div at bounding box center [186, 297] width 14 height 14
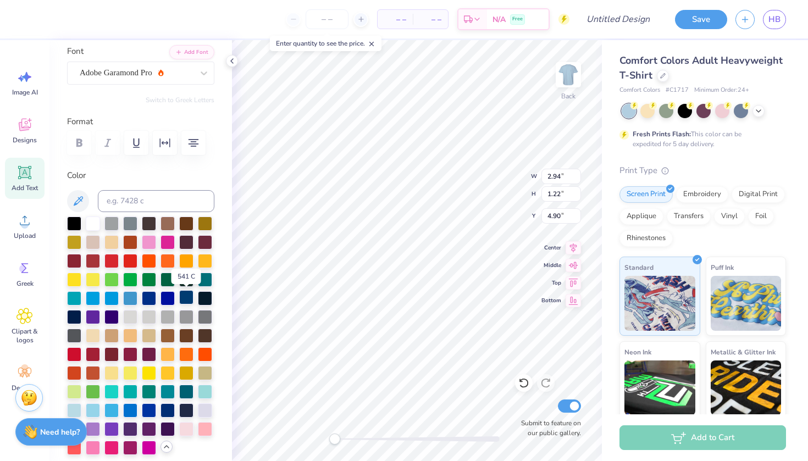
click at [184, 299] on div at bounding box center [186, 297] width 14 height 14
type input "6.01"
type input "1.17"
type input "6.48"
click at [191, 301] on div at bounding box center [186, 297] width 14 height 14
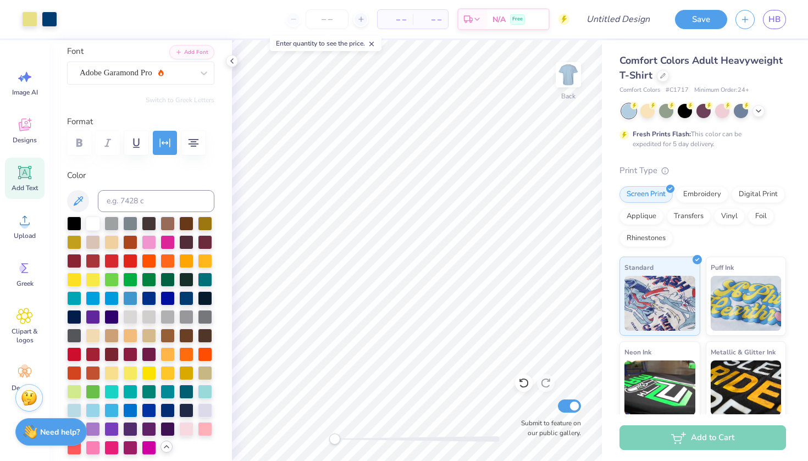
click at [18, 174] on icon at bounding box center [24, 172] width 16 height 16
type textarea "T"
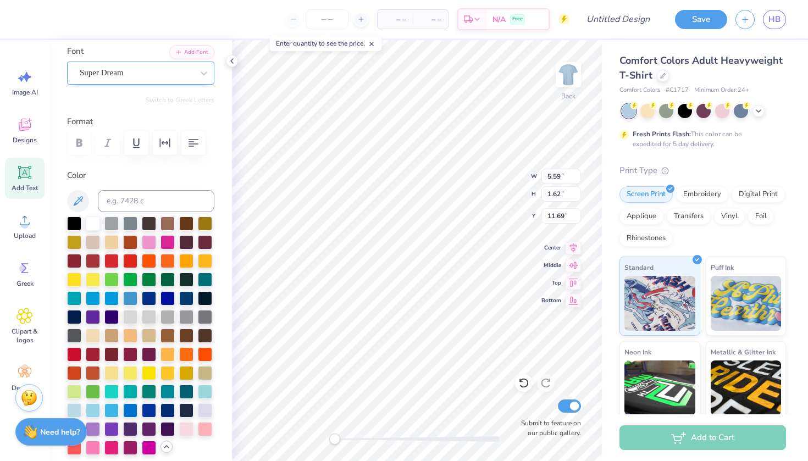
type textarea "Alumni"
click at [142, 74] on div "Super Dream" at bounding box center [136, 72] width 115 height 17
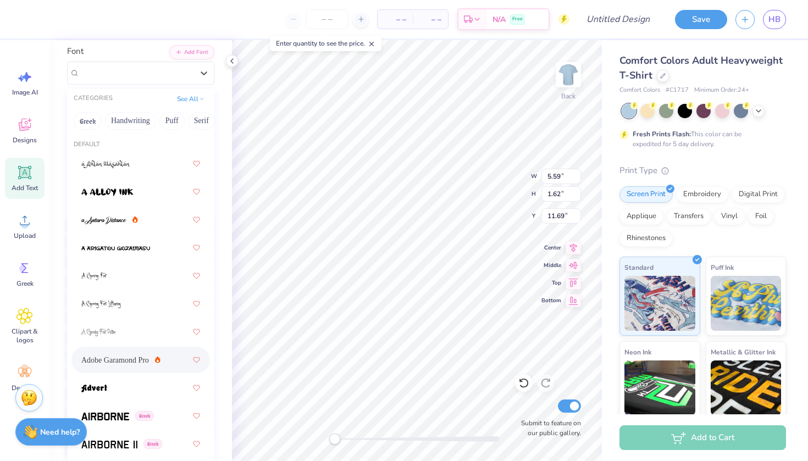
click at [118, 358] on span "Adobe Garamond Pro" at bounding box center [115, 360] width 68 height 12
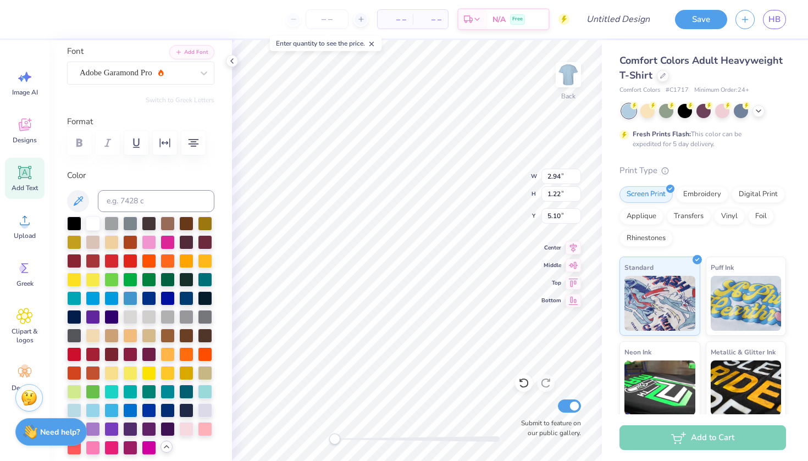
click at [229, 318] on div "Personalized Names Personalized Numbers Text Tool Add Font Font Adobe Garamond …" at bounding box center [140, 250] width 182 height 421
type input "4.33"
type input "4.20"
type input "3.00"
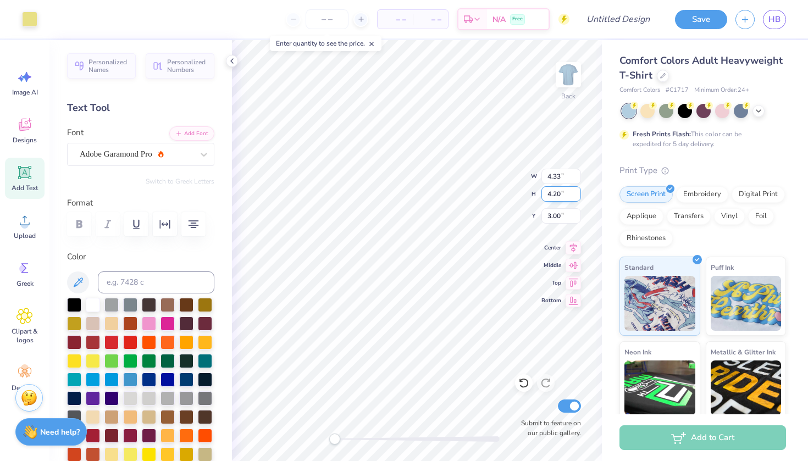
scroll to position [0, 0]
click at [26, 329] on span "Clipart & logos" at bounding box center [25, 336] width 36 height 18
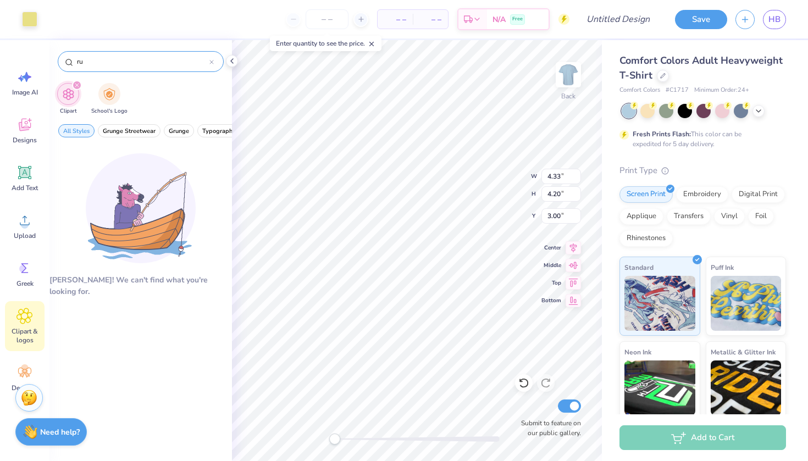
type input "r"
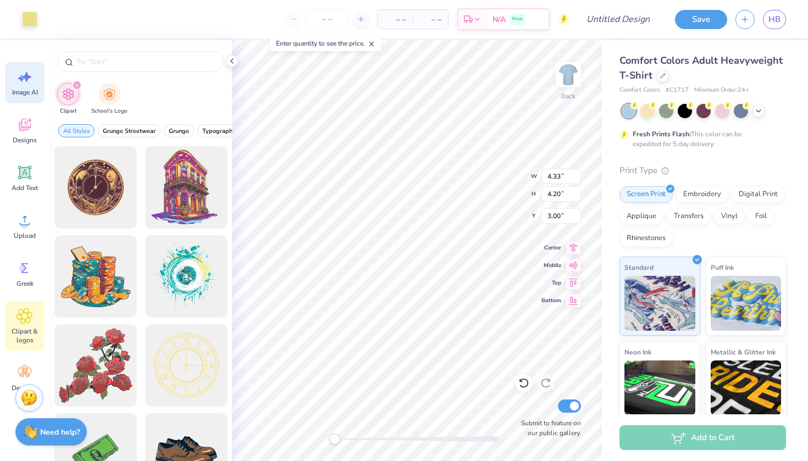
click at [21, 91] on span "Image AI" at bounding box center [25, 92] width 26 height 9
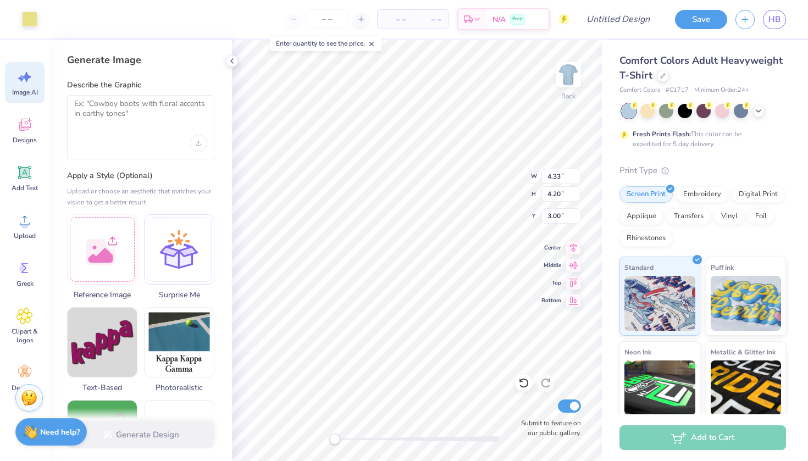
click at [142, 147] on div at bounding box center [140, 144] width 133 height 18
click at [123, 138] on div at bounding box center [140, 144] width 133 height 18
click at [109, 119] on textarea at bounding box center [140, 112] width 133 height 27
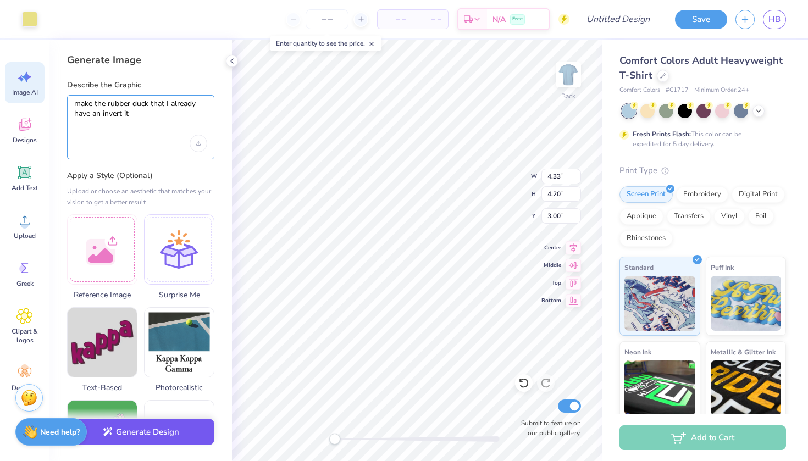
type textarea "make the rubber duck that I already have an invert it"
click at [129, 442] on button "Generate Design" at bounding box center [140, 432] width 147 height 27
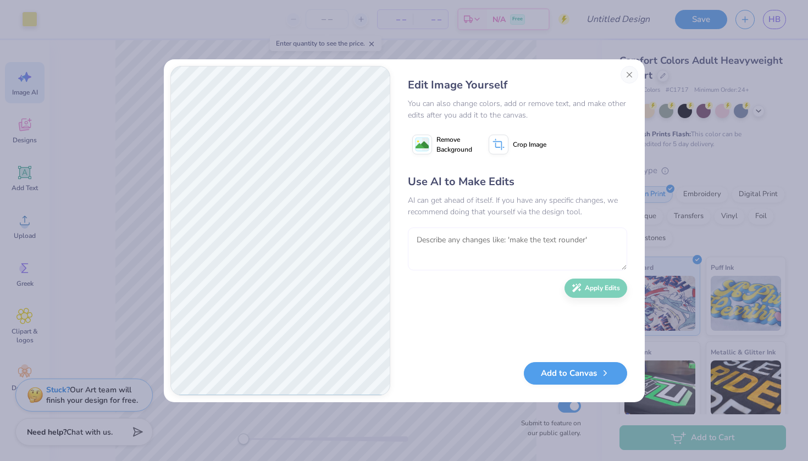
click at [454, 234] on textarea at bounding box center [517, 248] width 219 height 43
type textarea "NOT the colors, the way its facing"
click at [597, 287] on button "Apply Edits" at bounding box center [595, 285] width 63 height 19
type textarea "Now take away the eye and wing, and take the orange out of the bill"
click at [580, 290] on icon "button" at bounding box center [576, 285] width 10 height 10
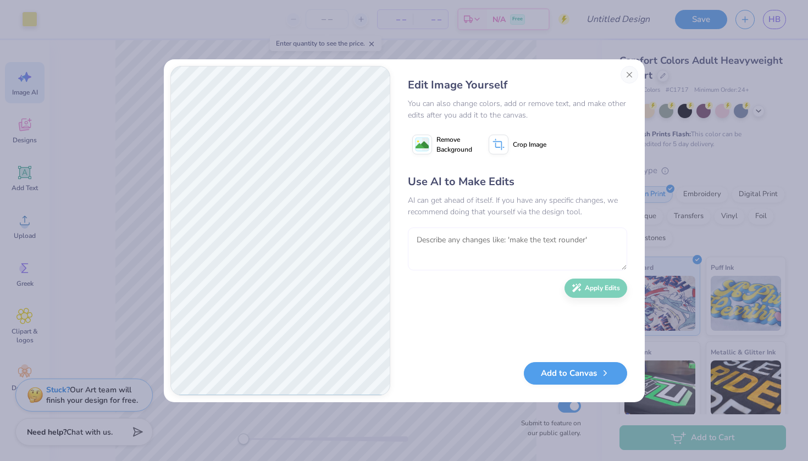
click at [368, 212] on div "Edit Image Yourself You can also change colors, add or remove text, and make ot…" at bounding box center [404, 231] width 468 height 330
type textarea "Flip the duck to face the other way"
click at [593, 283] on button "Apply Edits" at bounding box center [595, 285] width 63 height 19
click at [445, 136] on span "Remove Background" at bounding box center [454, 145] width 36 height 20
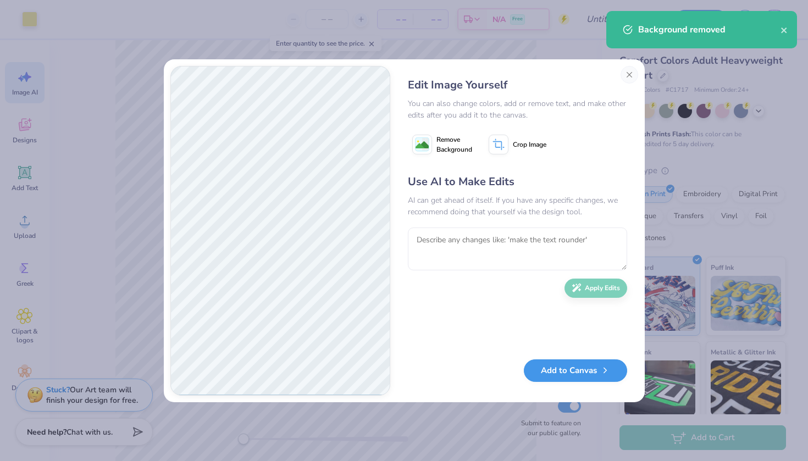
click at [564, 373] on button "Add to Canvas" at bounding box center [575, 370] width 103 height 23
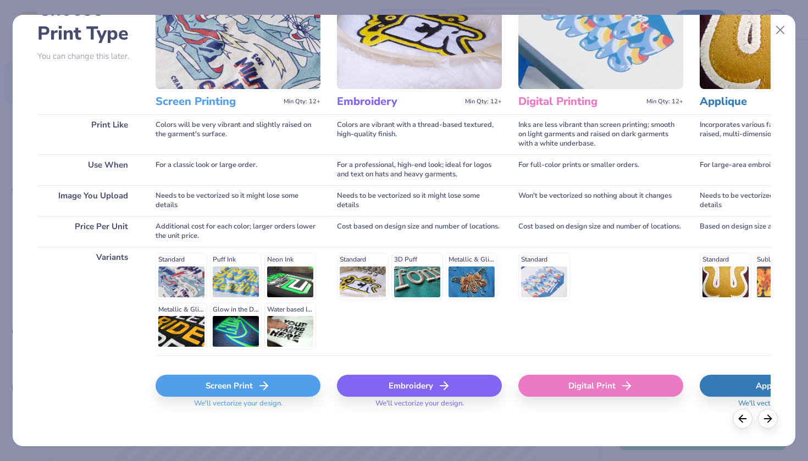
scroll to position [86, 0]
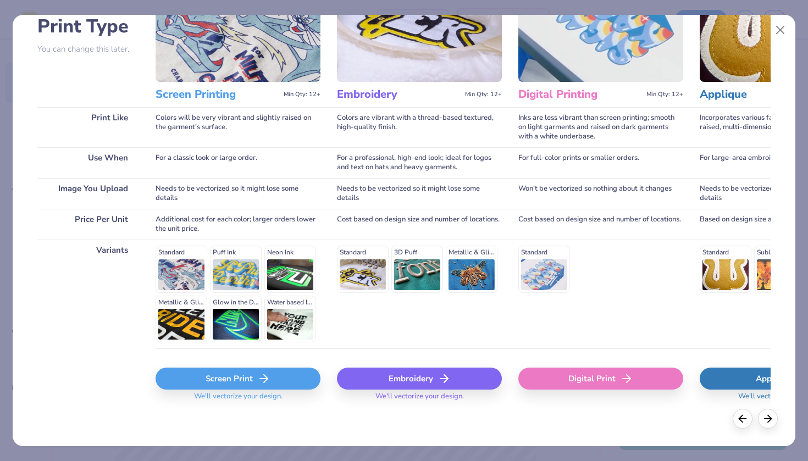
click at [265, 371] on div "Screen Print" at bounding box center [237, 379] width 165 height 22
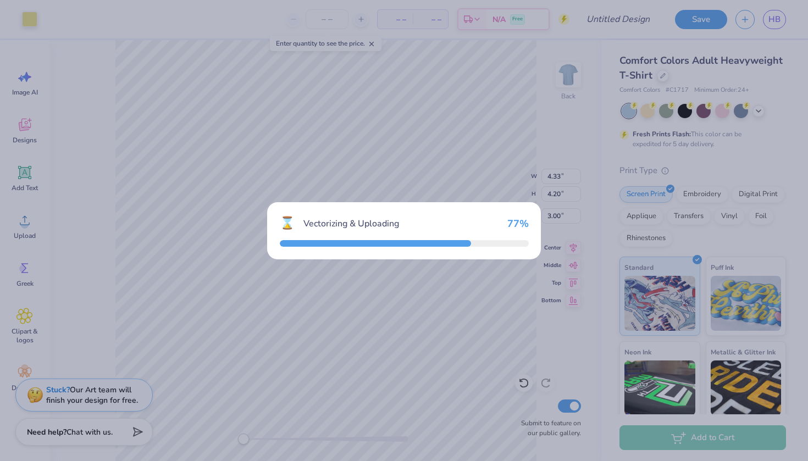
type input "14.17"
type input "15.27"
type input "4.86"
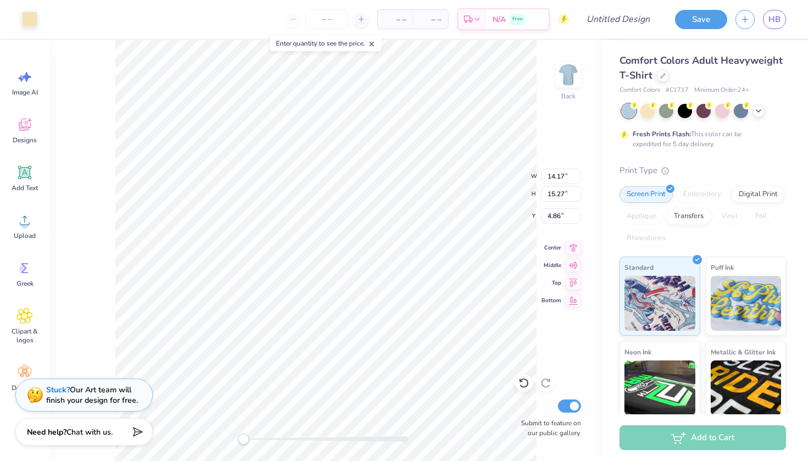
type input "4.33"
type input "4.20"
type input "3.00"
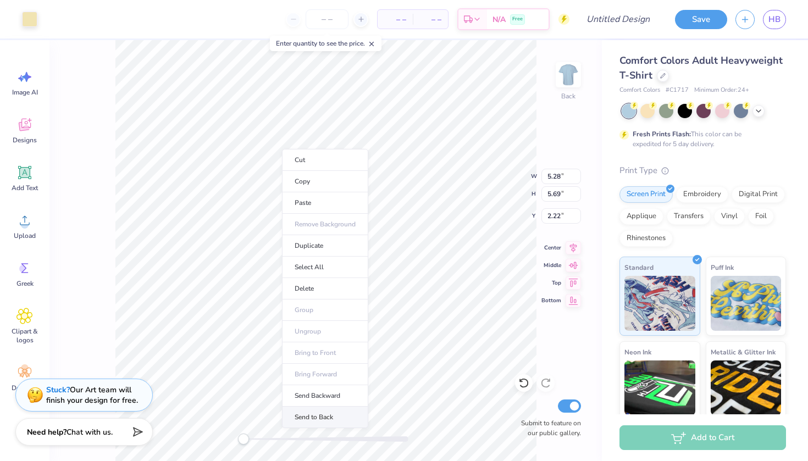
click at [329, 413] on li "Send to Back" at bounding box center [325, 417] width 86 height 21
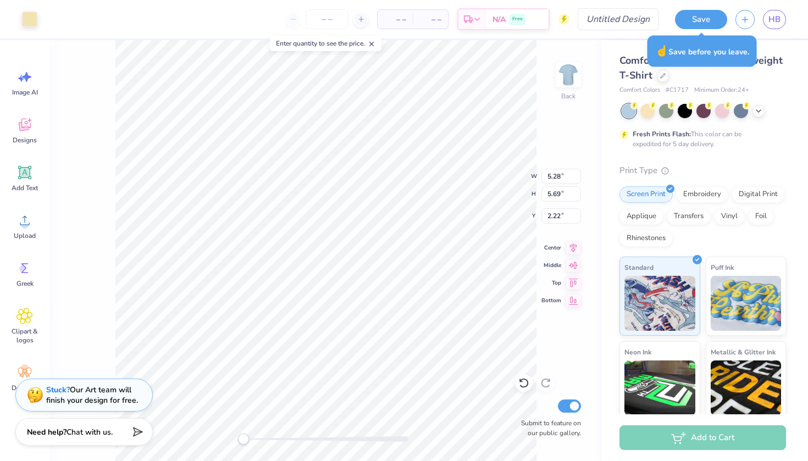
type input "5.90"
type input "1.29"
type input "3.16"
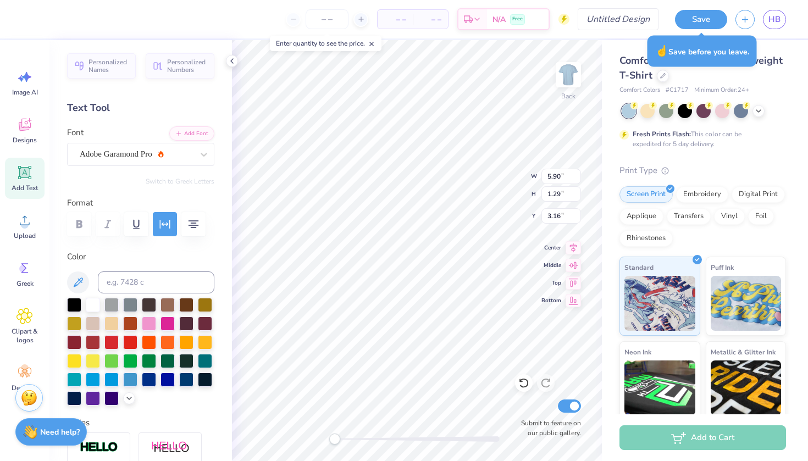
type input "5.28"
type input "5.69"
type input "2.22"
type input "5.90"
type input "1.29"
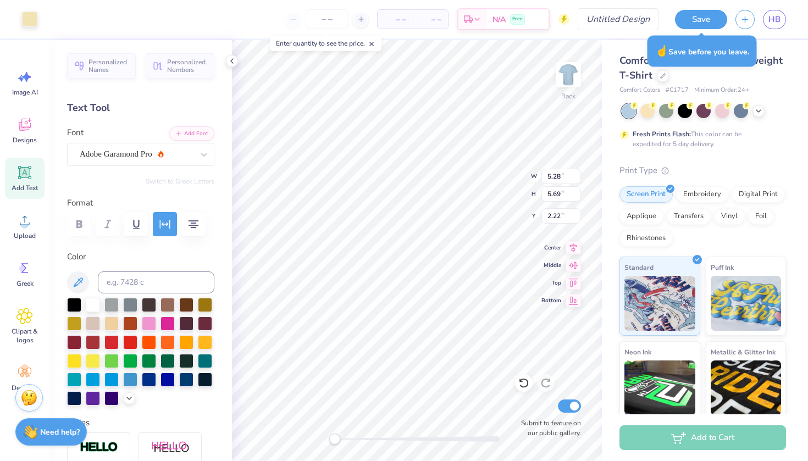
type input "3.16"
type input "5.28"
type input "5.69"
type input "2.22"
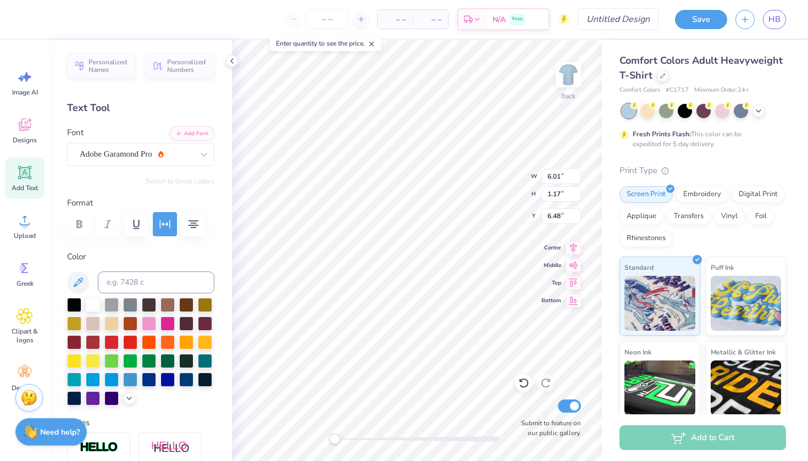
type input "5.90"
type input "1.29"
type input "3.24"
type input "5.90"
type input "1.29"
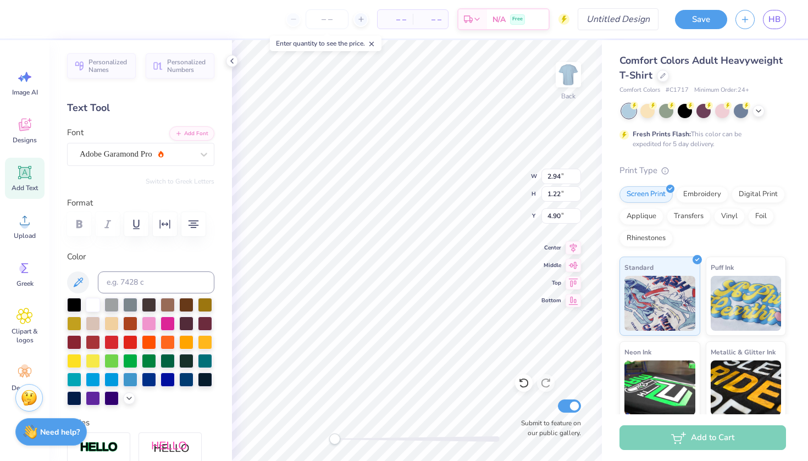
type input "3.32"
type input "3.00"
type input "3.36"
click at [573, 248] on icon at bounding box center [572, 246] width 15 height 13
type input "2.77"
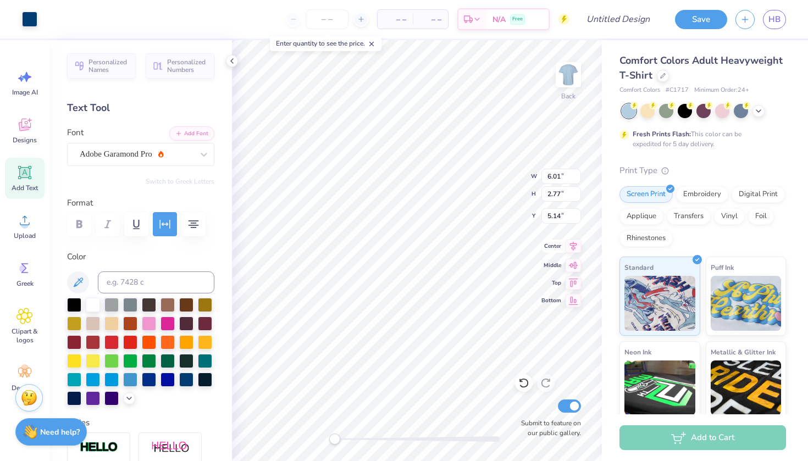
click at [570, 252] on icon at bounding box center [572, 246] width 15 height 13
click at [571, 249] on icon at bounding box center [572, 246] width 15 height 13
click at [575, 249] on icon at bounding box center [572, 246] width 15 height 13
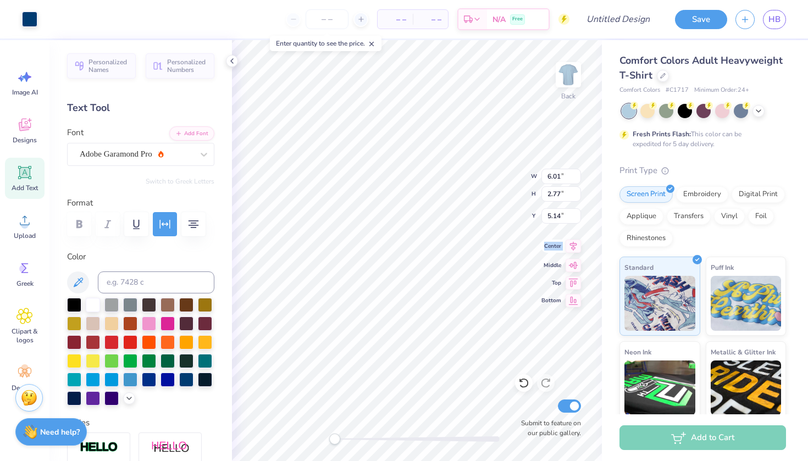
click at [575, 249] on icon at bounding box center [572, 246] width 15 height 13
click at [575, 260] on icon at bounding box center [572, 263] width 15 height 13
type input "11.11"
click at [527, 383] on icon at bounding box center [523, 384] width 9 height 10
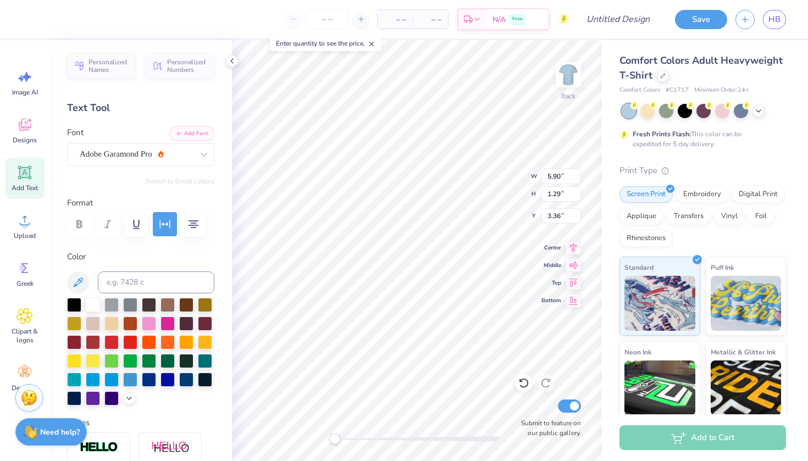
type input "2.94"
type input "1.22"
type input "5.14"
click at [77, 219] on div at bounding box center [140, 224] width 147 height 24
click at [75, 227] on div at bounding box center [140, 224] width 147 height 24
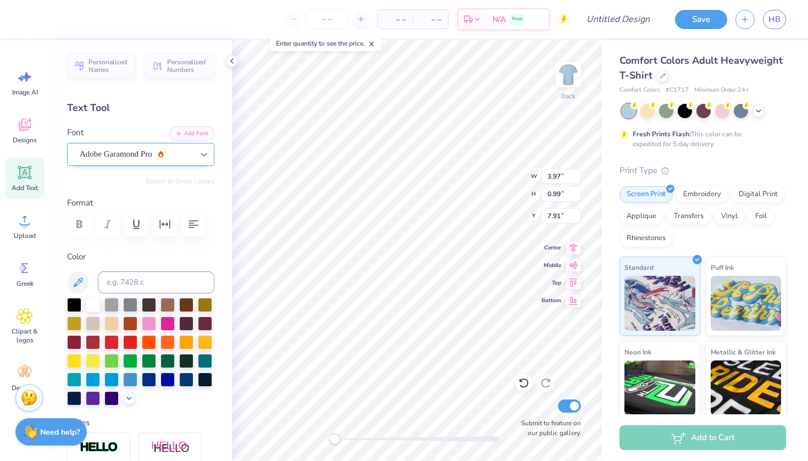
click at [202, 154] on icon at bounding box center [204, 155] width 7 height 4
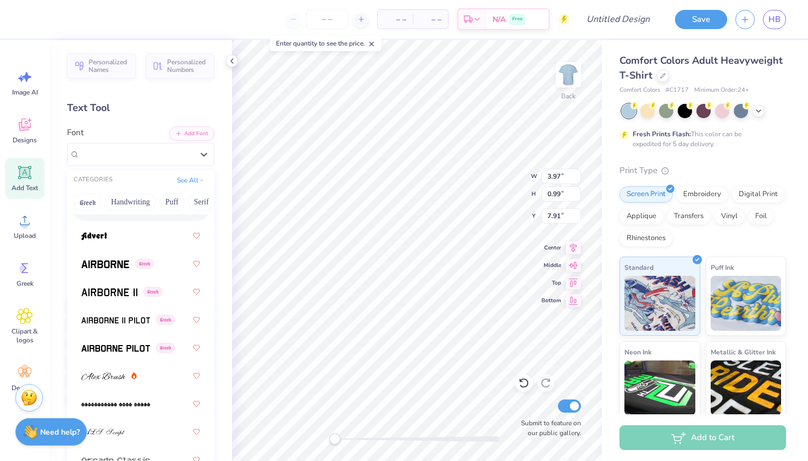
scroll to position [233, 0]
click at [103, 241] on img at bounding box center [94, 237] width 26 height 8
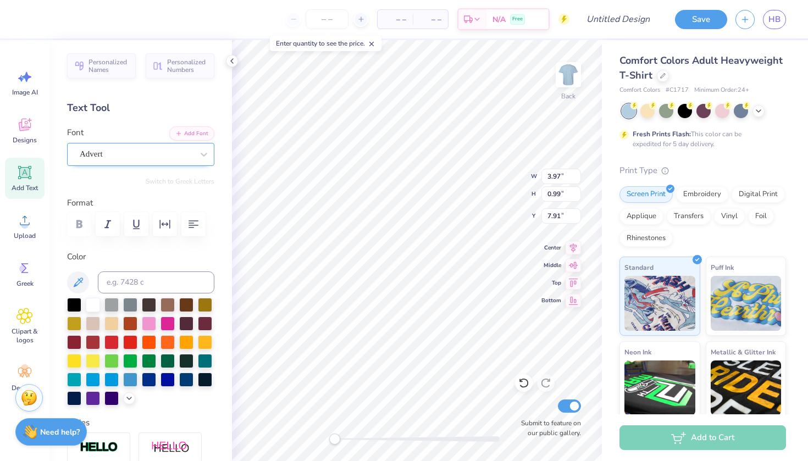
click at [143, 153] on div "Advert" at bounding box center [136, 154] width 115 height 17
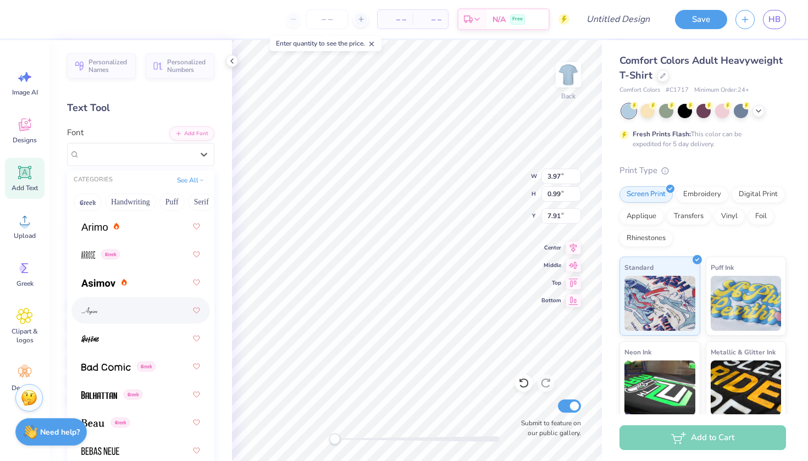
scroll to position [525, 0]
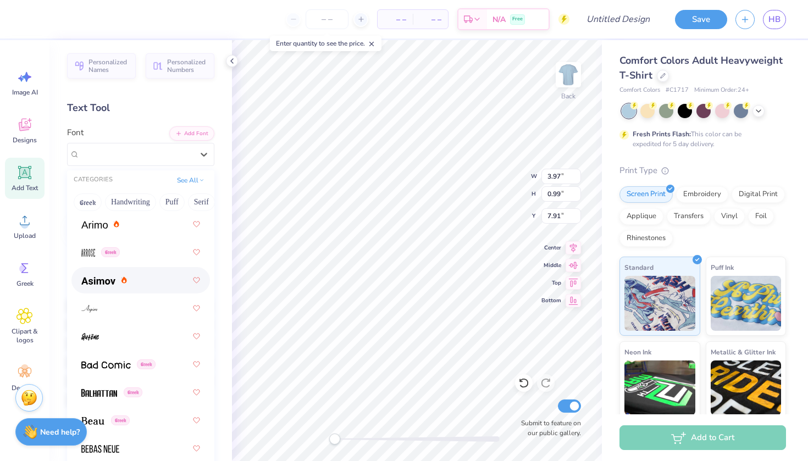
click at [100, 285] on img at bounding box center [98, 281] width 34 height 8
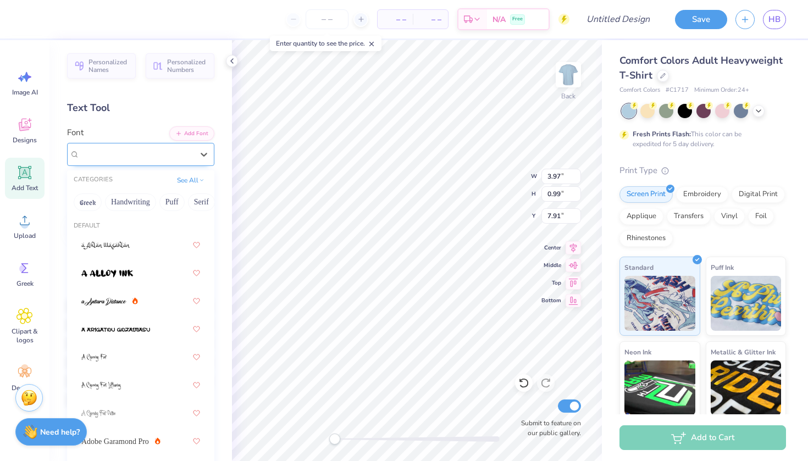
click at [178, 151] on div "[PERSON_NAME] Greek" at bounding box center [136, 154] width 115 height 17
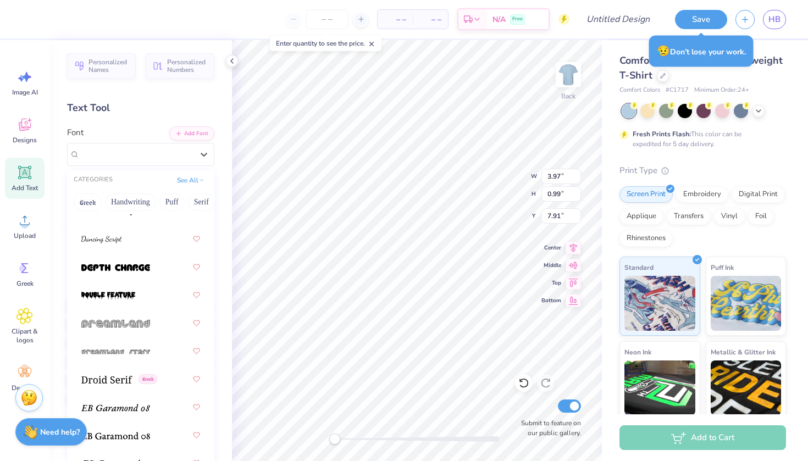
scroll to position [2639, 0]
click at [130, 268] on img at bounding box center [115, 268] width 69 height 8
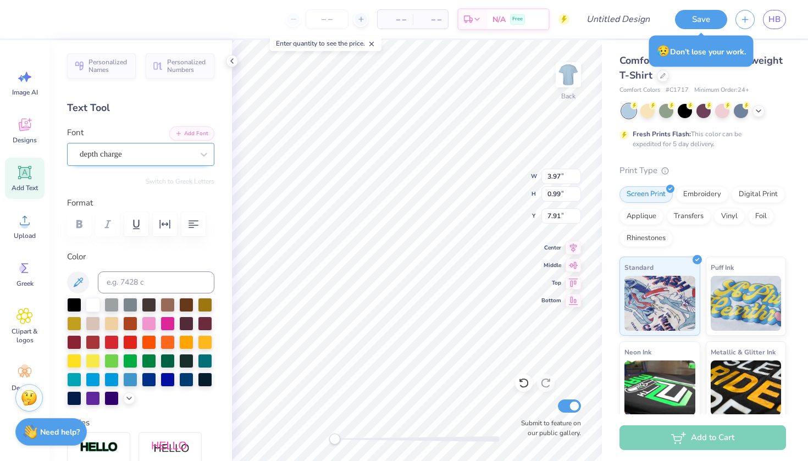
click at [122, 155] on span "depth charge" at bounding box center [101, 154] width 42 height 13
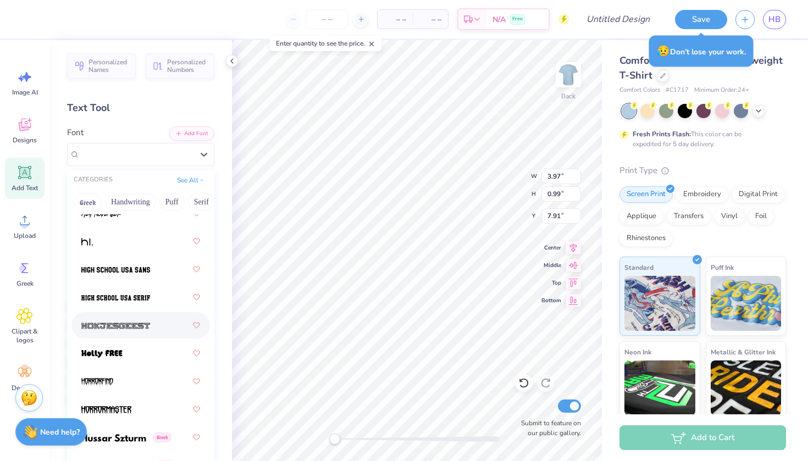
scroll to position [3908, 0]
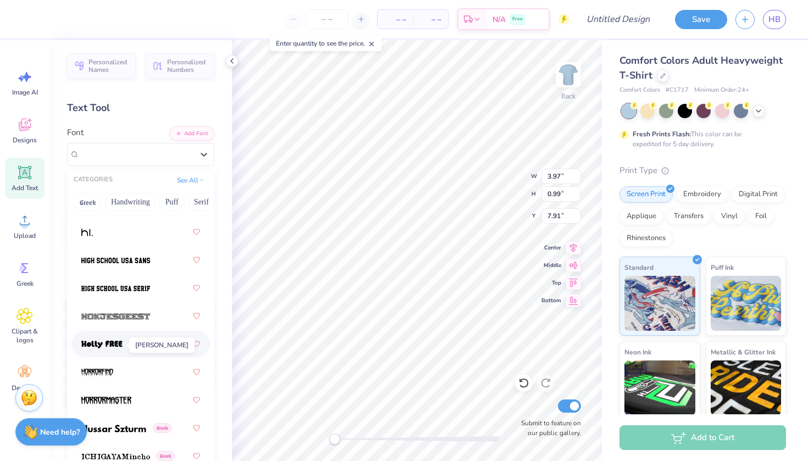
click at [121, 347] on img at bounding box center [101, 345] width 41 height 8
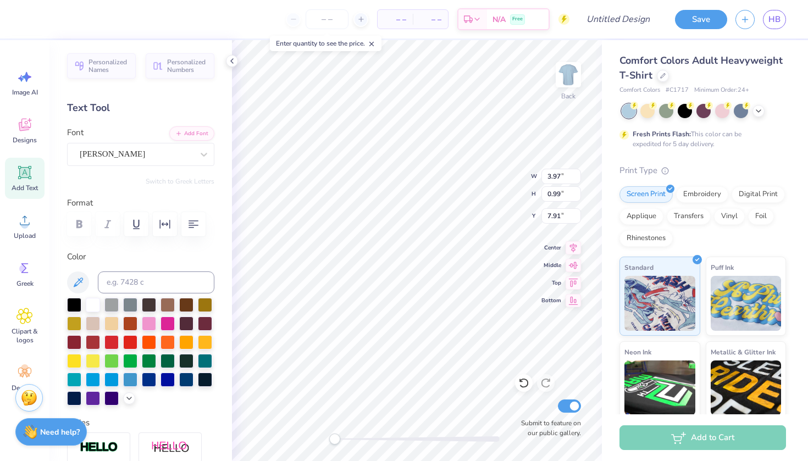
scroll to position [0, 1]
type textarea "Alumni"
click at [186, 149] on div "[PERSON_NAME]" at bounding box center [136, 154] width 115 height 17
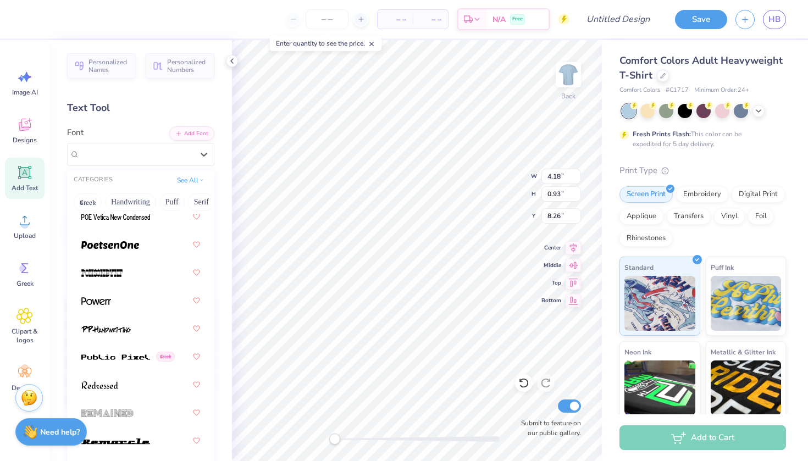
scroll to position [6694, 0]
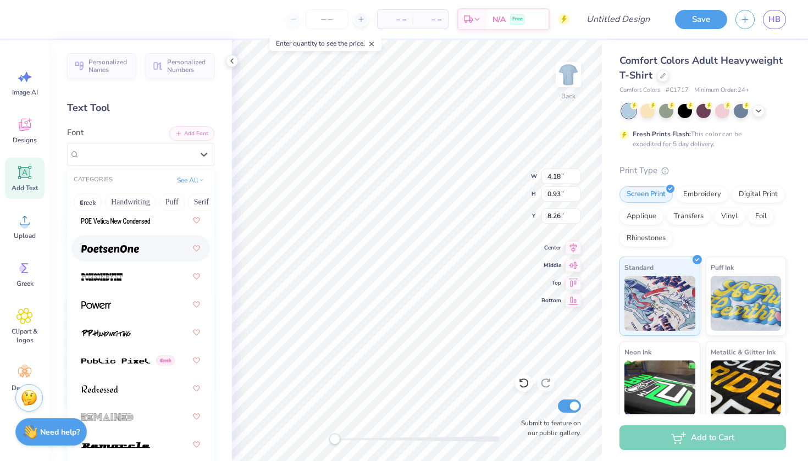
click at [108, 251] on img at bounding box center [110, 249] width 58 height 8
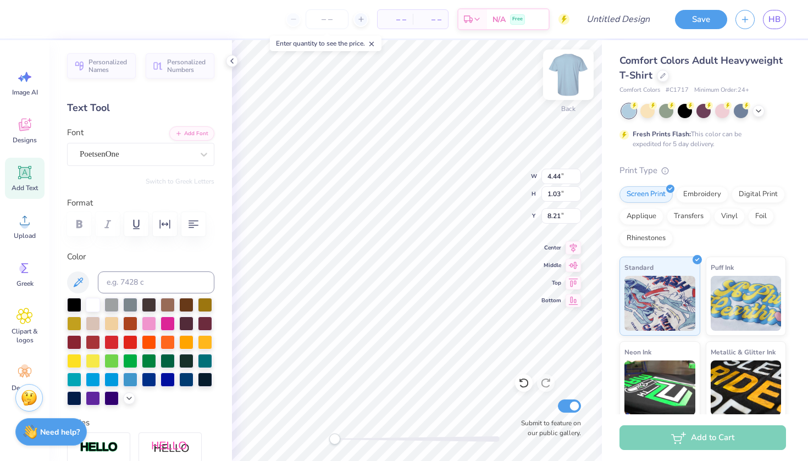
click at [570, 97] on div "Back" at bounding box center [567, 81] width 25 height 39
click at [579, 86] on img at bounding box center [568, 75] width 44 height 44
type input "3.61"
type input "0.84"
type input "8.29"
